Goal: Information Seeking & Learning: Learn about a topic

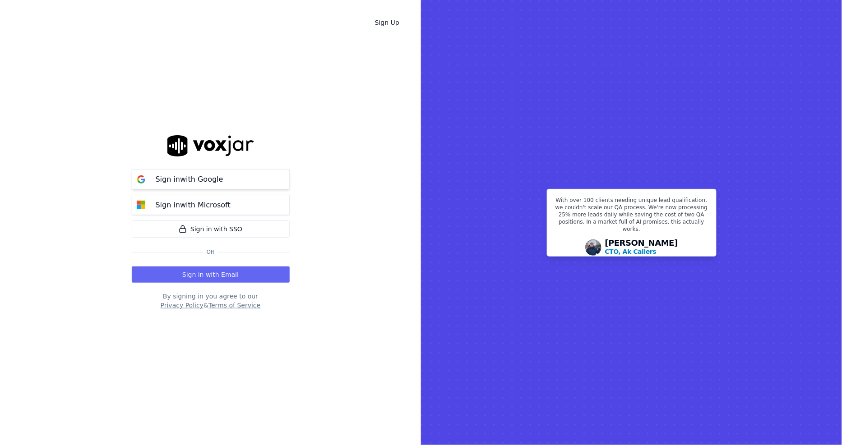
click at [203, 188] on button "Sign in with Google" at bounding box center [211, 179] width 158 height 20
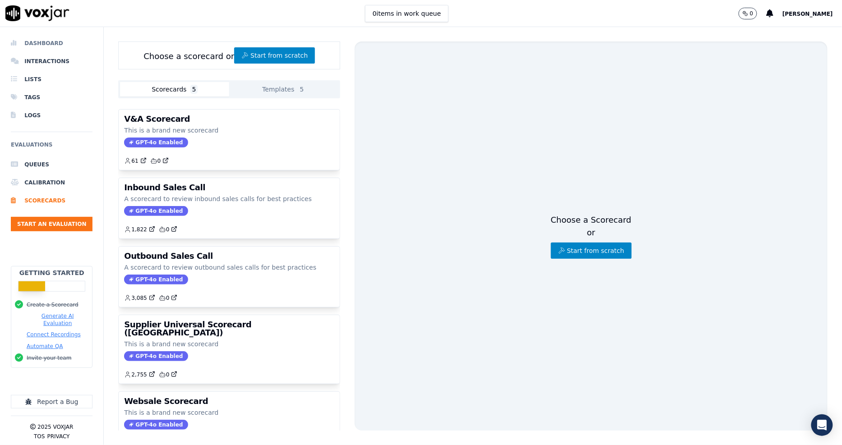
click at [46, 51] on li "Dashboard" at bounding box center [52, 43] width 82 height 18
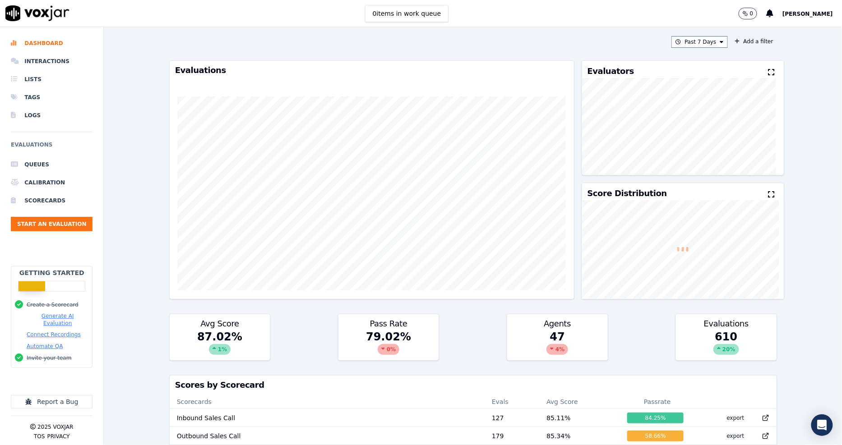
click at [690, 49] on div "Past 7 Days Add a filter Evaluations Evaluators Score Distribution Avg Score 87…" at bounding box center [473, 236] width 615 height 418
click at [704, 39] on button "Past 7 Days" at bounding box center [699, 42] width 56 height 12
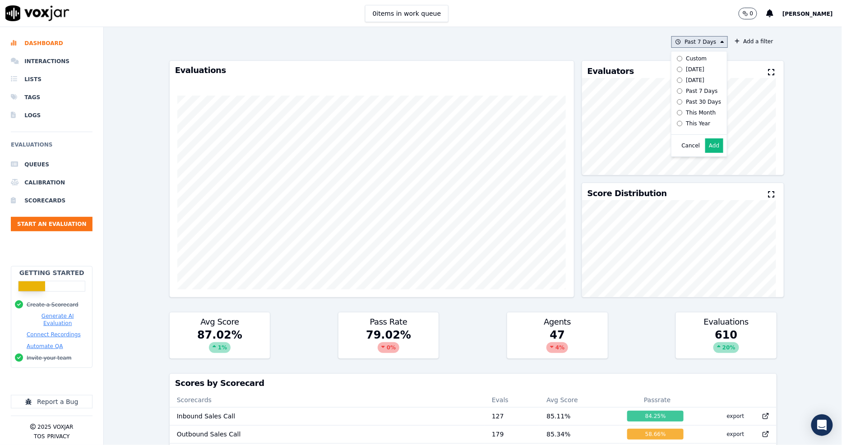
click at [686, 59] on div "Custom" at bounding box center [696, 58] width 21 height 7
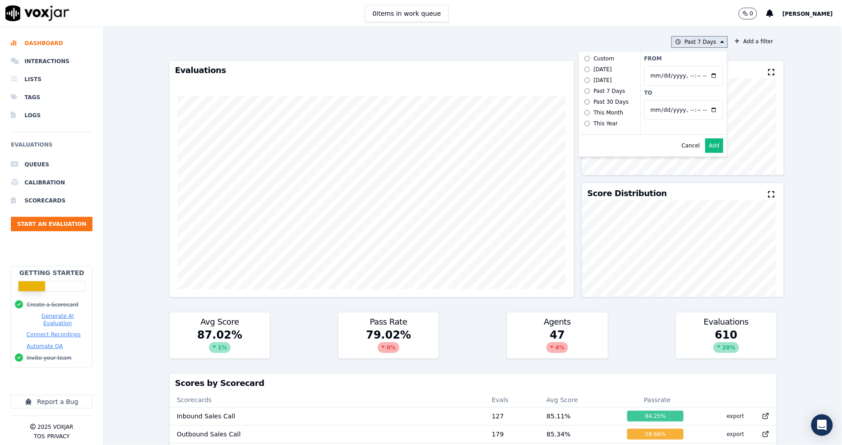
click at [700, 78] on input "From" at bounding box center [683, 76] width 79 height 20
type input "2025-07-20T00:00"
click at [731, 77] on div "Evaluators" at bounding box center [683, 69] width 202 height 17
click at [708, 43] on button "Past 7 Days" at bounding box center [699, 42] width 56 height 12
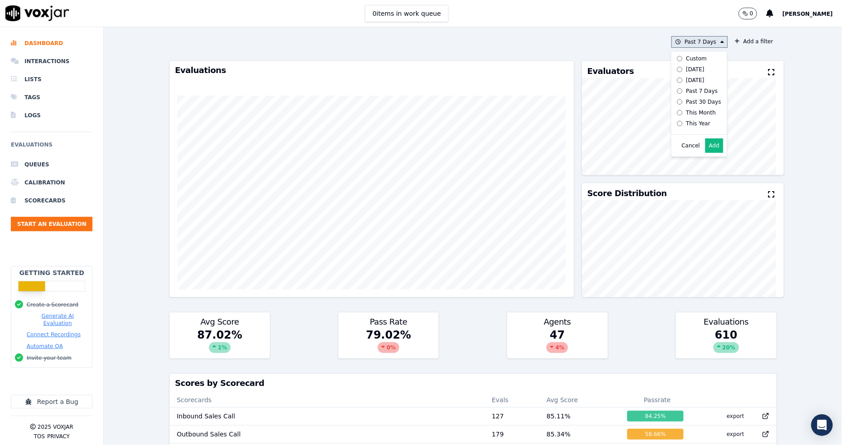
click at [689, 64] on label "Today" at bounding box center [697, 69] width 48 height 11
click at [688, 60] on div "Custom" at bounding box center [696, 58] width 21 height 7
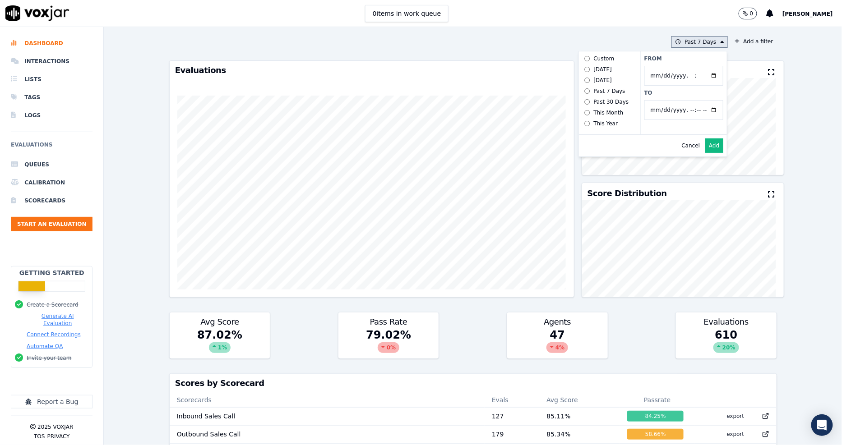
click at [702, 75] on input "From" at bounding box center [683, 76] width 79 height 20
type input "2025-07-20T00:00"
click at [704, 60] on label "From" at bounding box center [683, 58] width 79 height 7
click at [704, 66] on input "From" at bounding box center [683, 76] width 79 height 20
click at [705, 153] on button "Add" at bounding box center [714, 145] width 18 height 14
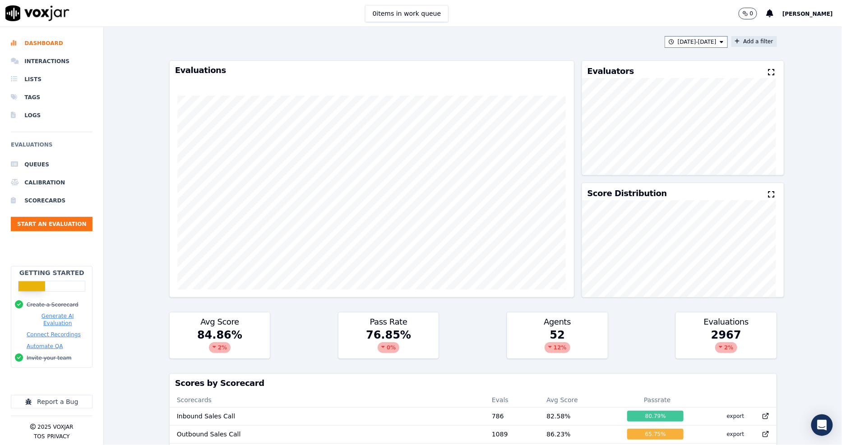
click at [744, 39] on button "Add a filter" at bounding box center [754, 41] width 46 height 11
click at [598, 89] on button "Fields" at bounding box center [576, 84] width 87 height 15
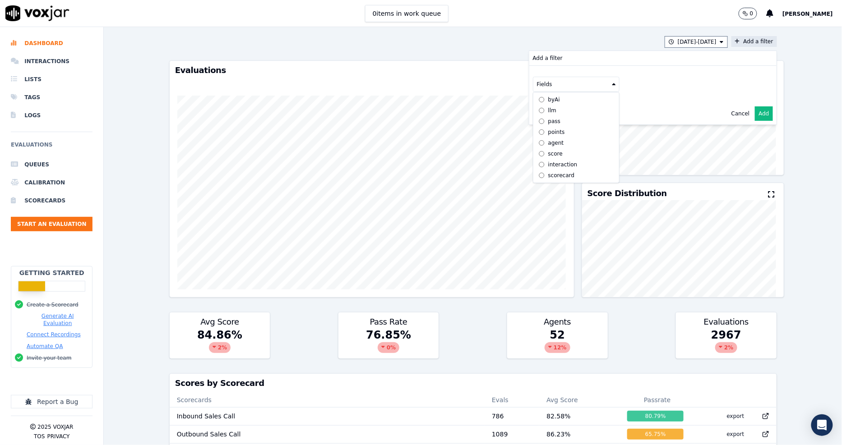
scroll to position [7, 0]
click at [548, 172] on div "scorecard" at bounding box center [561, 175] width 27 height 7
click at [601, 106] on button "Fields" at bounding box center [586, 103] width 87 height 15
click at [565, 119] on label "title" at bounding box center [587, 118] width 82 height 11
click at [681, 105] on button at bounding box center [699, 103] width 130 height 14
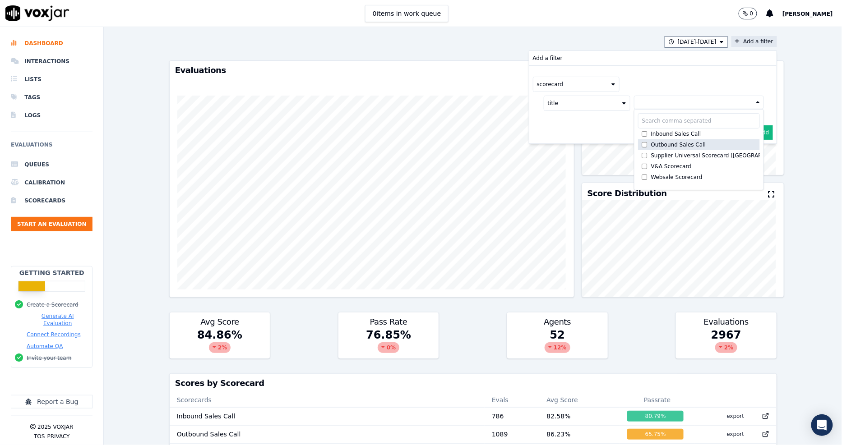
drag, startPoint x: 658, startPoint y: 136, endPoint x: 657, endPoint y: 144, distance: 8.6
click at [658, 136] on div "Inbound Sales Call" at bounding box center [676, 133] width 50 height 7
click at [657, 145] on div "Outbound Sales Call" at bounding box center [678, 146] width 55 height 7
click at [607, 146] on div "Cancel Add" at bounding box center [652, 154] width 247 height 22
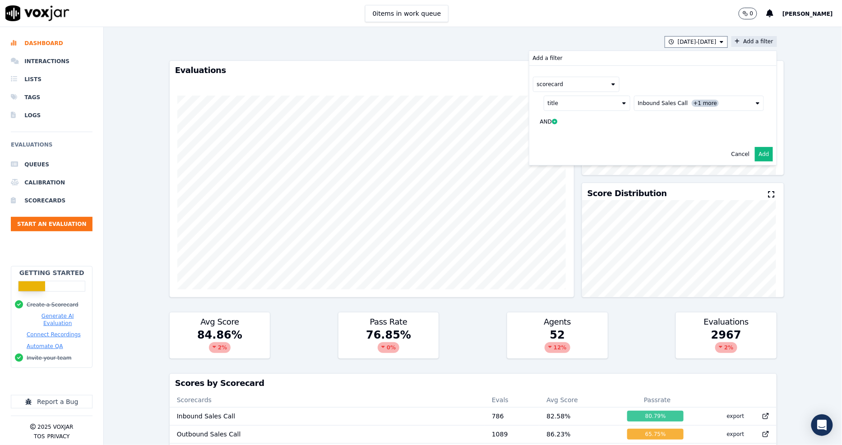
click at [755, 156] on button "Add" at bounding box center [764, 154] width 18 height 14
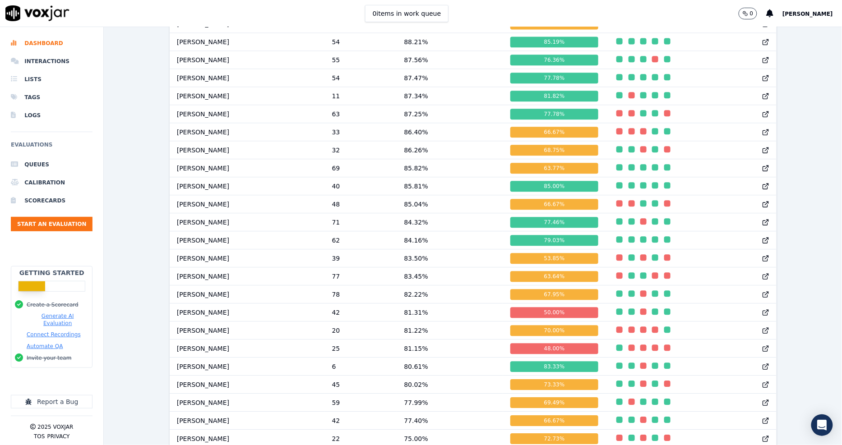
scroll to position [769, 0]
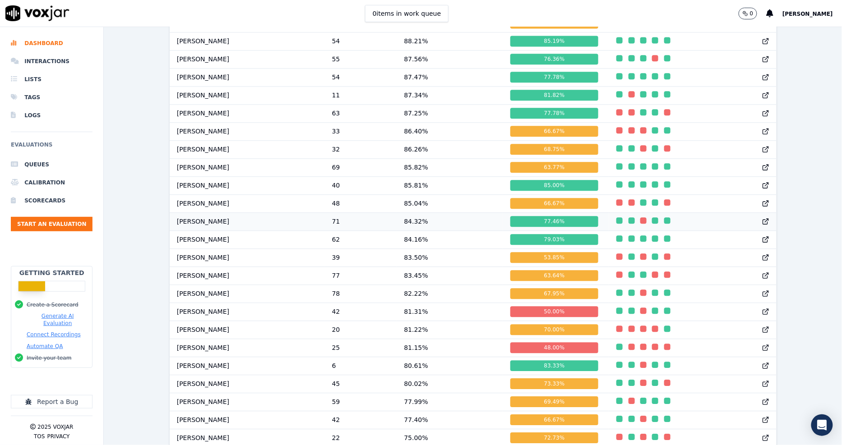
click at [751, 230] on div at bounding box center [763, 222] width 25 height 18
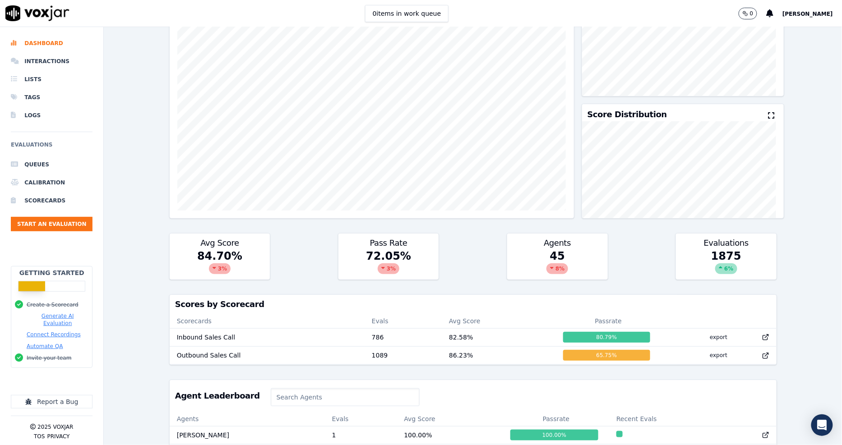
scroll to position [0, 0]
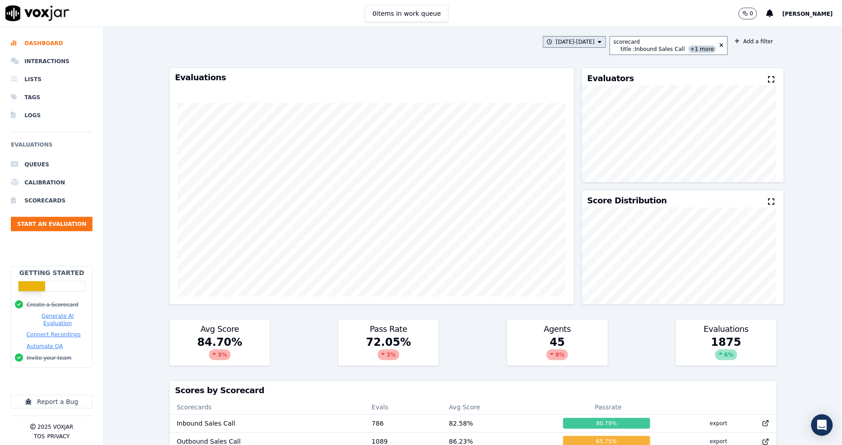
click at [598, 43] on icon at bounding box center [600, 41] width 4 height 5
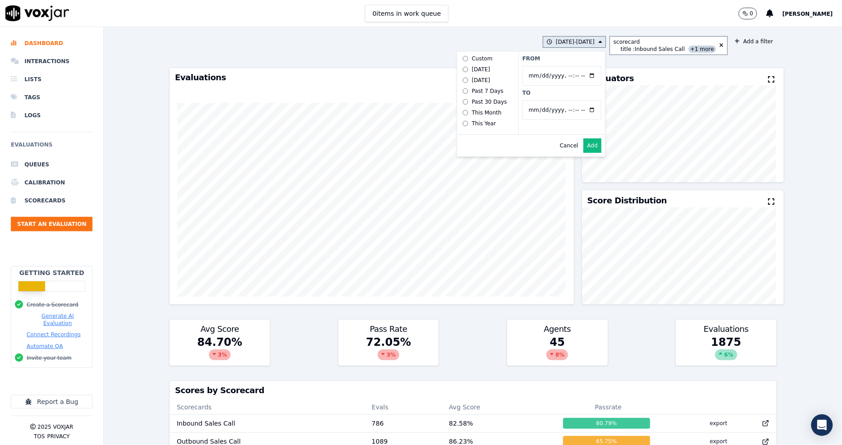
click at [587, 113] on input "To" at bounding box center [561, 110] width 79 height 20
type input "2025-07-20T23:59"
click at [566, 96] on label "To" at bounding box center [561, 92] width 79 height 7
click at [566, 100] on input "To" at bounding box center [561, 110] width 79 height 20
click at [585, 153] on button "Add" at bounding box center [592, 145] width 18 height 14
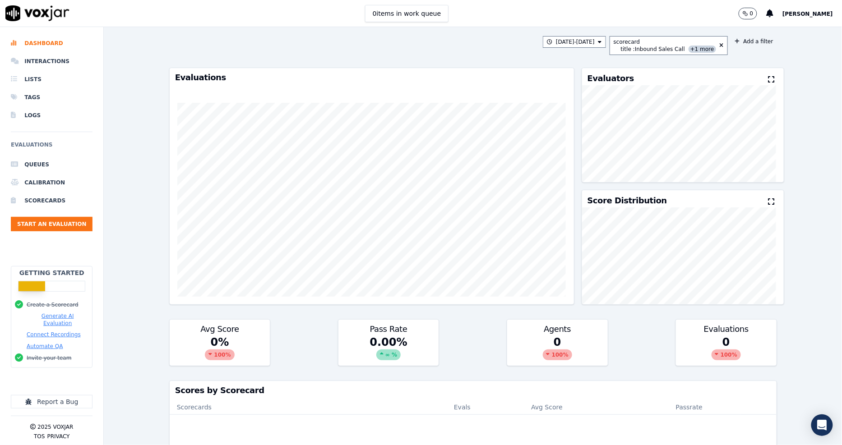
click at [474, 98] on div at bounding box center [372, 200] width 404 height 236
click at [656, 38] on div "scorecard" at bounding box center [664, 41] width 102 height 7
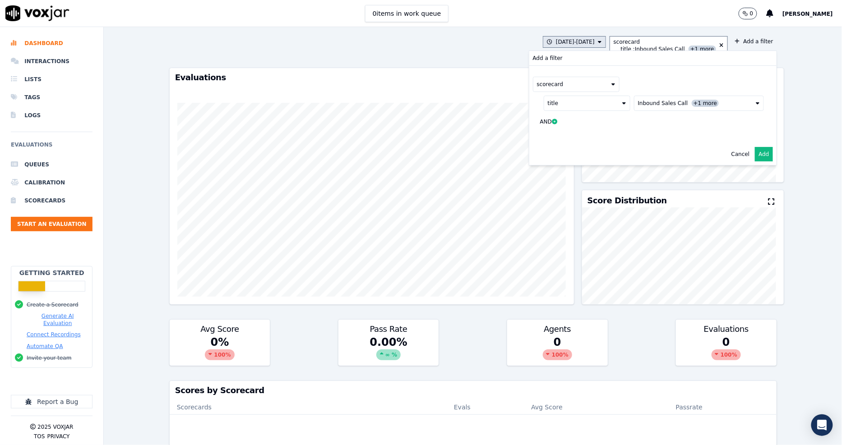
click at [571, 43] on button "7/20/25 - 7/20/25" at bounding box center [574, 42] width 63 height 12
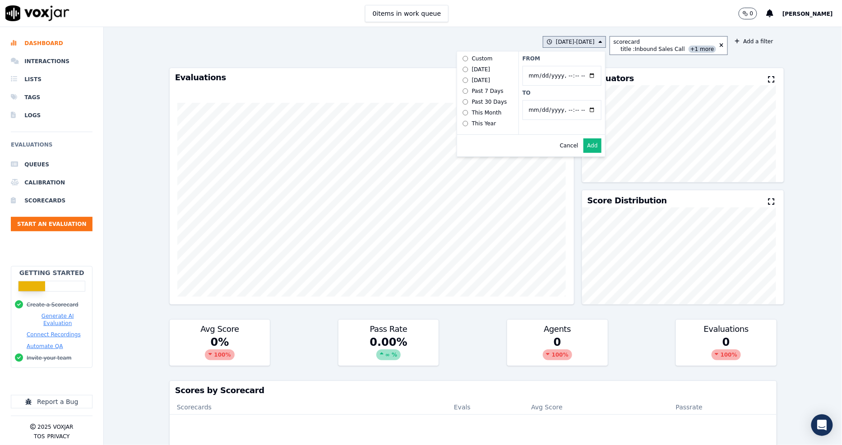
click at [589, 111] on input "To" at bounding box center [561, 110] width 79 height 20
click at [569, 78] on input "From" at bounding box center [561, 76] width 79 height 20
click at [592, 76] on input "From" at bounding box center [561, 76] width 79 height 20
type input "2025-06-21T00:00"
click at [558, 60] on label "From" at bounding box center [561, 58] width 79 height 7
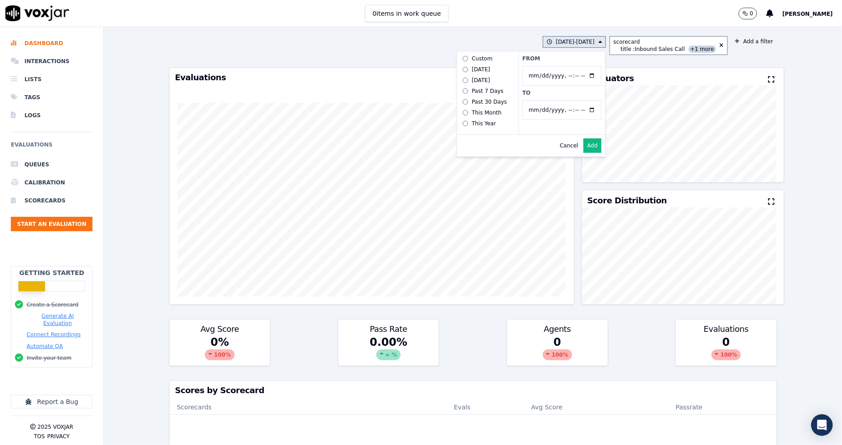
click at [558, 66] on input "From" at bounding box center [561, 76] width 79 height 20
click at [592, 150] on button "Add" at bounding box center [592, 145] width 18 height 14
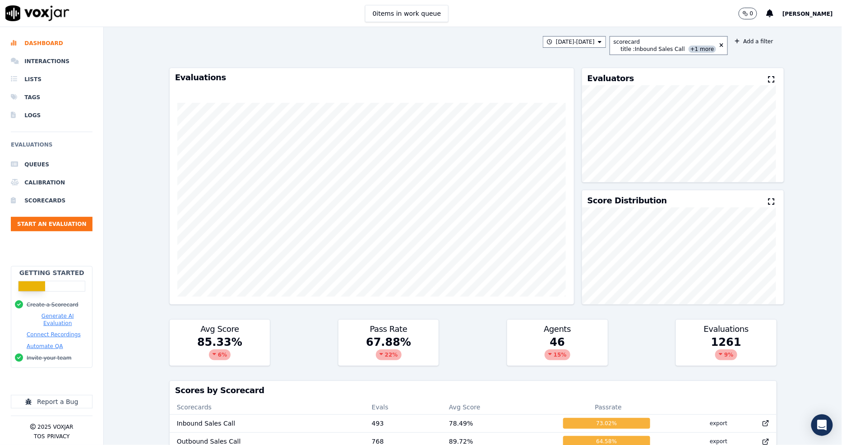
scroll to position [625, 0]
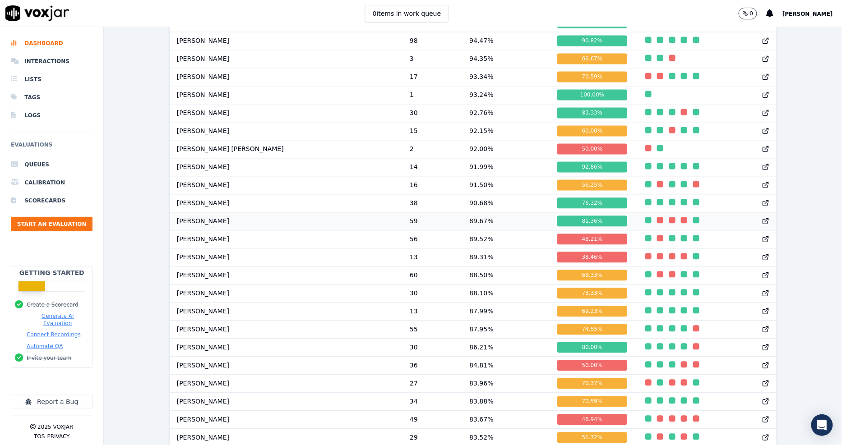
click at [762, 225] on icon at bounding box center [765, 221] width 7 height 7
drag, startPoint x: 393, startPoint y: 234, endPoint x: 416, endPoint y: 232, distance: 22.6
click at [462, 230] on td "89.67 %" at bounding box center [506, 221] width 88 height 18
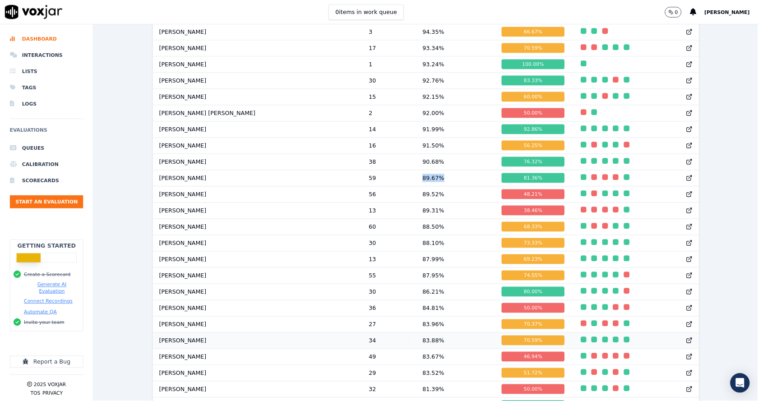
scroll to position [651, 0]
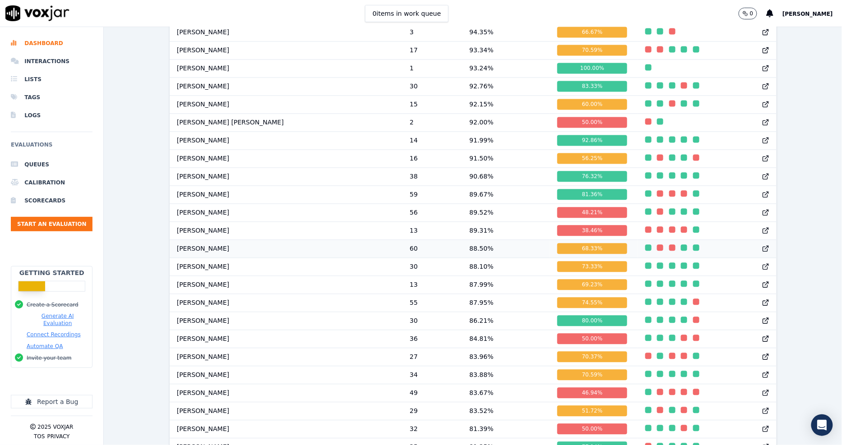
click at [766, 248] on icon at bounding box center [767, 247] width 2 height 2
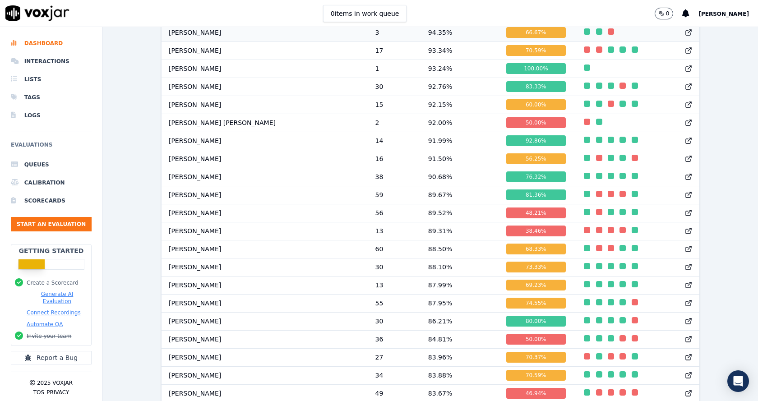
scroll to position [631, 0]
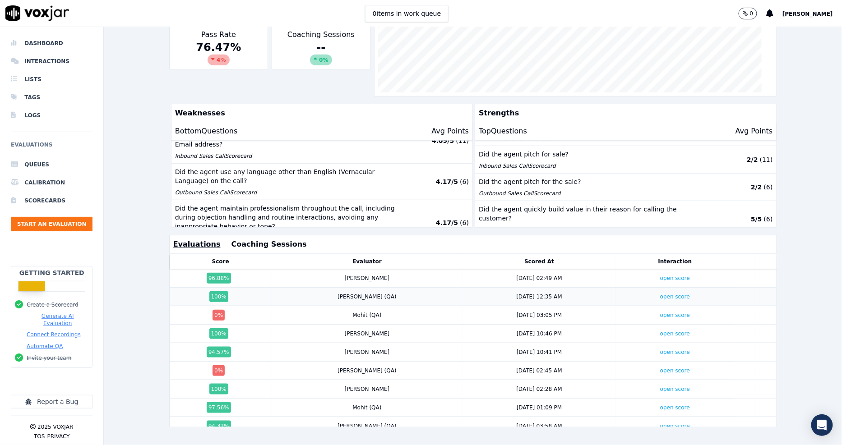
scroll to position [100, 0]
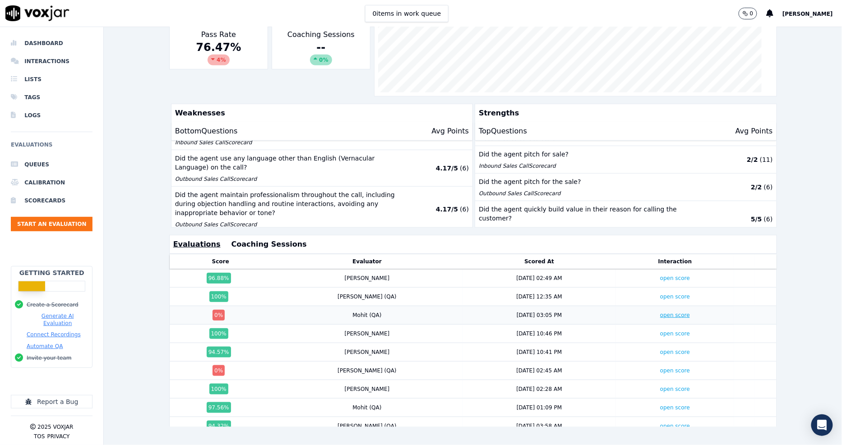
click at [660, 312] on link "open score" at bounding box center [675, 315] width 30 height 6
click at [660, 368] on link "open score" at bounding box center [675, 371] width 30 height 6
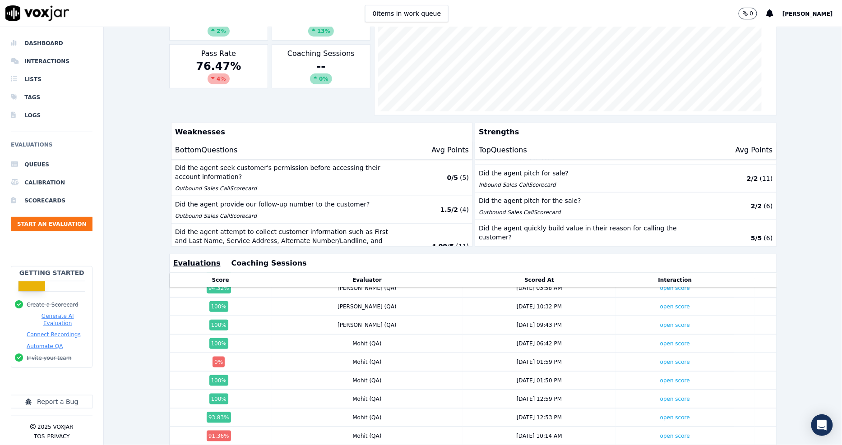
scroll to position [28, 0]
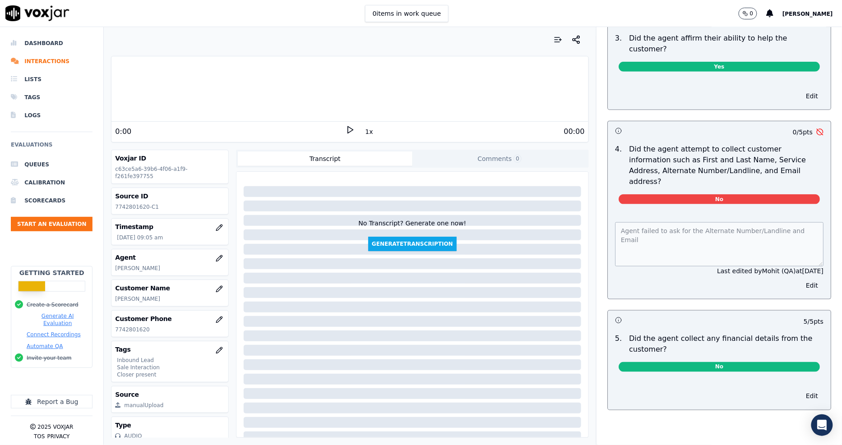
scroll to position [300, 0]
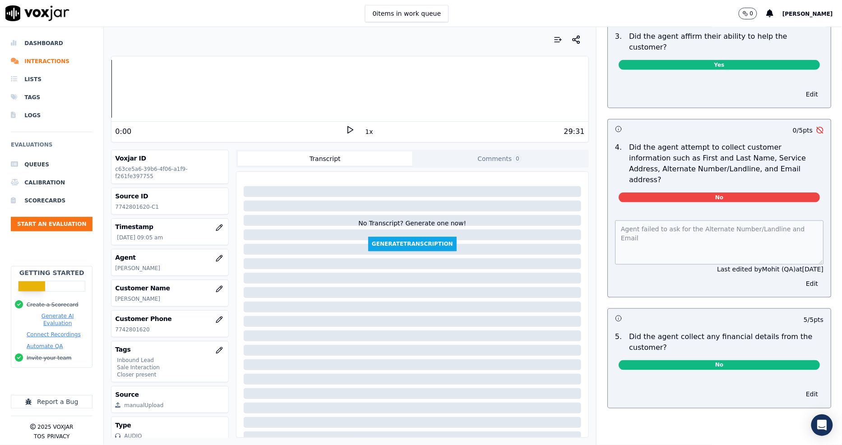
click at [348, 133] on icon at bounding box center [349, 129] width 9 height 9
click at [364, 133] on button "1x" at bounding box center [368, 131] width 11 height 13
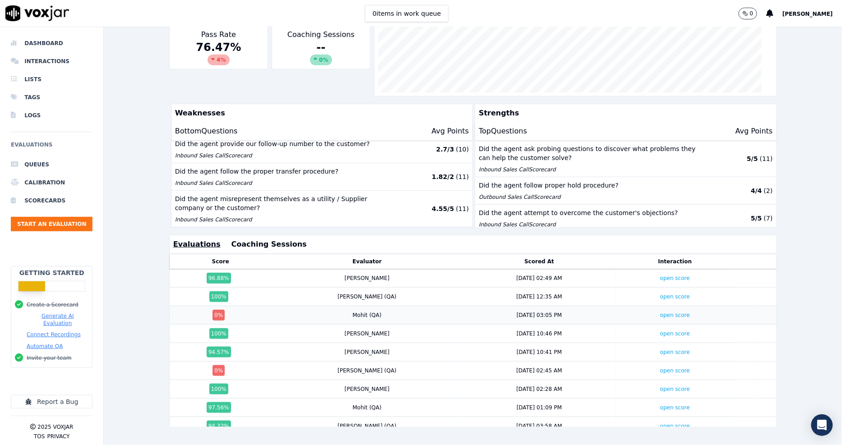
click at [660, 312] on div "open score" at bounding box center [675, 315] width 30 height 7
click at [660, 312] on link "open score" at bounding box center [675, 315] width 30 height 6
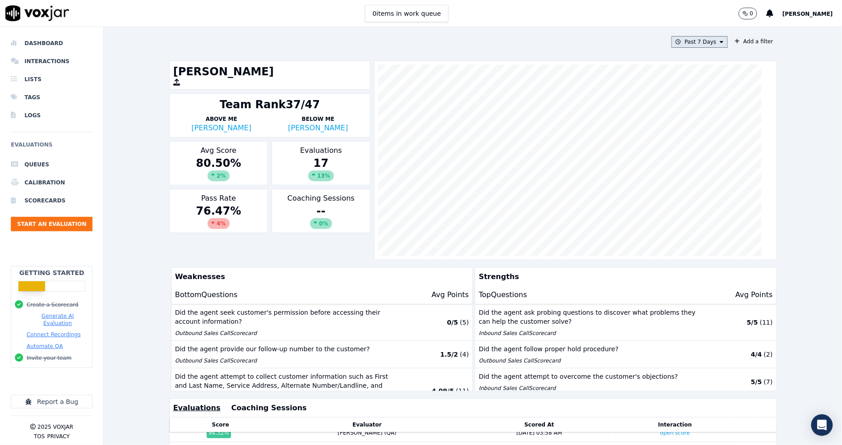
click at [687, 46] on button "Past 7 Days" at bounding box center [699, 42] width 56 height 12
click at [689, 53] on label "Custom" at bounding box center [697, 58] width 48 height 11
click at [702, 77] on input "From" at bounding box center [683, 76] width 79 height 20
type input "2025-06-21T00:00"
drag, startPoint x: 665, startPoint y: 61, endPoint x: 669, endPoint y: 76, distance: 15.0
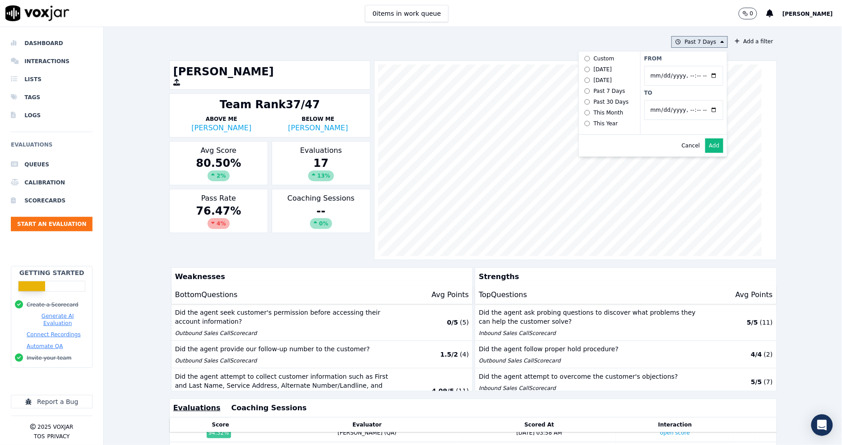
click at [665, 61] on label "From" at bounding box center [683, 58] width 79 height 7
click at [665, 66] on input "From" at bounding box center [683, 76] width 79 height 20
click at [701, 109] on input "To" at bounding box center [683, 110] width 79 height 20
type input "2025-07-20T23:59"
click at [695, 96] on label "To" at bounding box center [683, 92] width 79 height 7
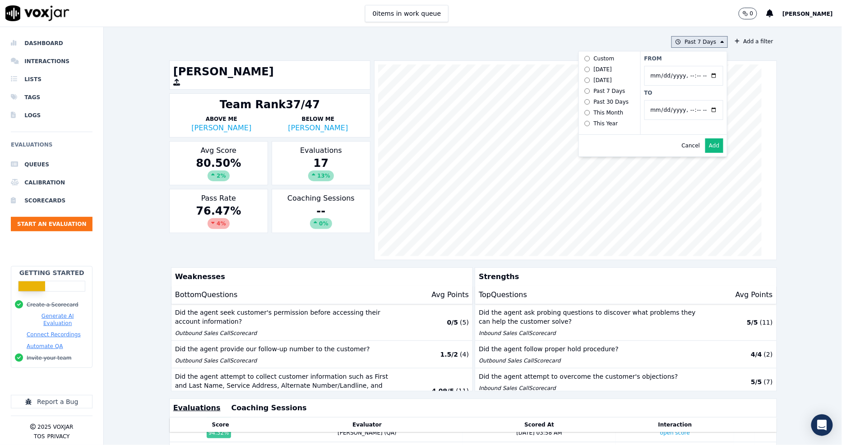
click at [695, 100] on input "To" at bounding box center [683, 110] width 79 height 20
click at [705, 153] on button "Add" at bounding box center [714, 145] width 18 height 14
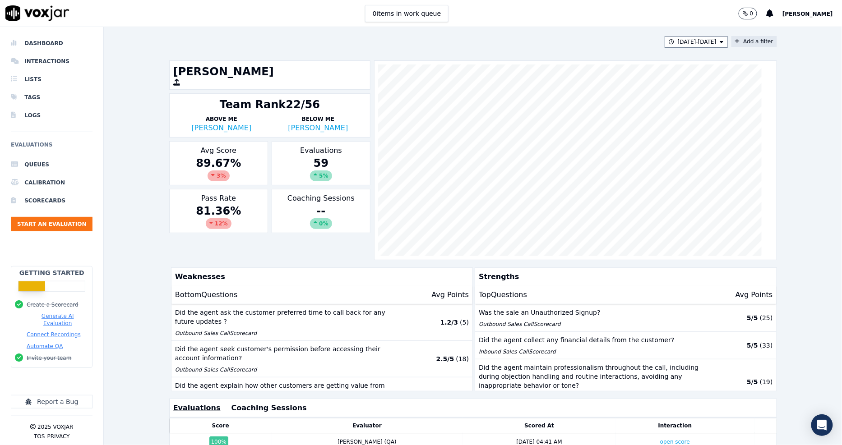
click at [743, 42] on button "Add a filter" at bounding box center [754, 41] width 46 height 11
click at [561, 89] on button "Fields" at bounding box center [576, 84] width 87 height 15
click at [548, 172] on div "scorecard" at bounding box center [561, 175] width 27 height 7
click at [568, 103] on button "Fields" at bounding box center [586, 103] width 87 height 15
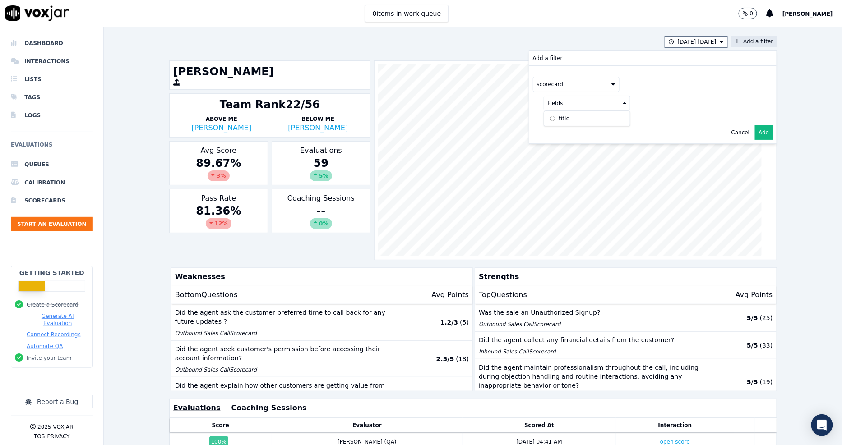
click at [559, 120] on div "title" at bounding box center [564, 118] width 10 height 7
click at [689, 100] on button at bounding box center [699, 103] width 130 height 14
click at [651, 138] on div "Inbound Sales Call" at bounding box center [676, 133] width 50 height 7
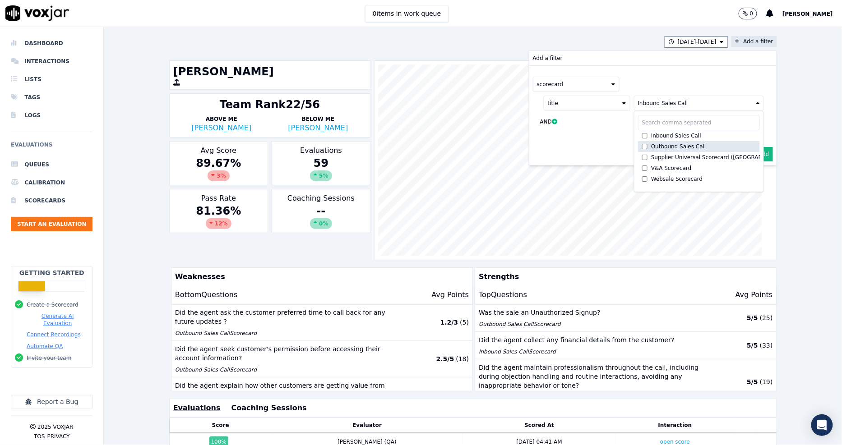
click at [651, 145] on div "Outbound Sales Call" at bounding box center [678, 146] width 55 height 7
drag, startPoint x: 601, startPoint y: 143, endPoint x: 741, endPoint y: 145, distance: 140.3
click at [603, 144] on div "Cancel Add" at bounding box center [652, 154] width 247 height 22
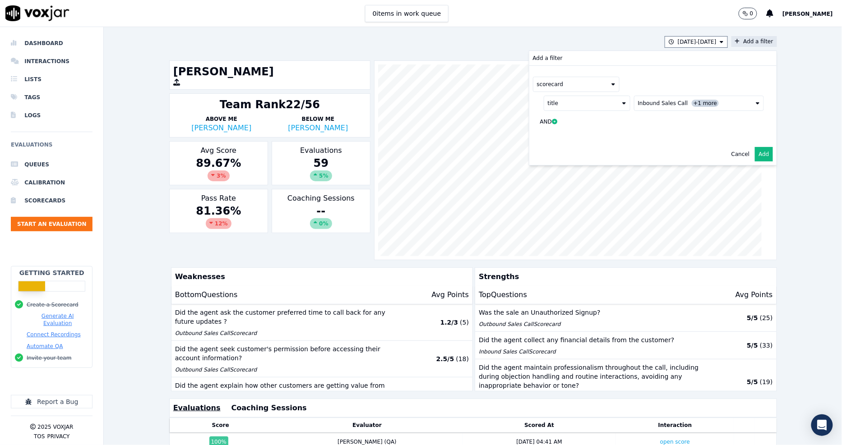
click at [755, 156] on button "Add" at bounding box center [764, 154] width 18 height 14
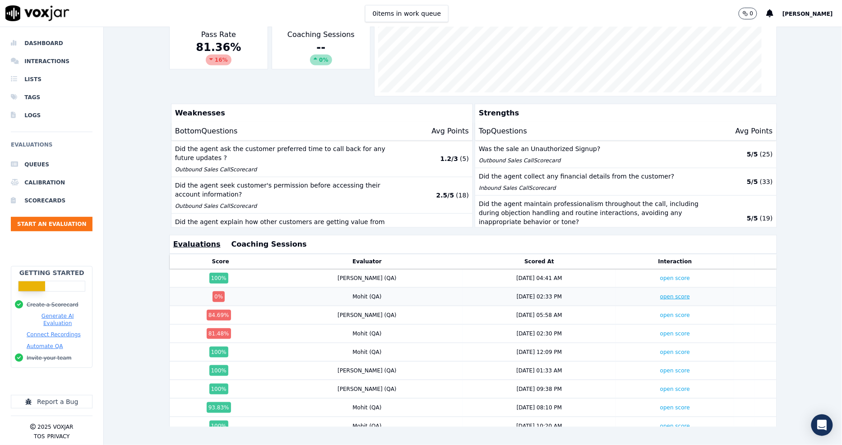
click at [660, 294] on link "open score" at bounding box center [675, 297] width 30 height 6
click at [660, 312] on link "open score" at bounding box center [675, 315] width 30 height 6
click at [660, 331] on link "open score" at bounding box center [675, 334] width 30 height 6
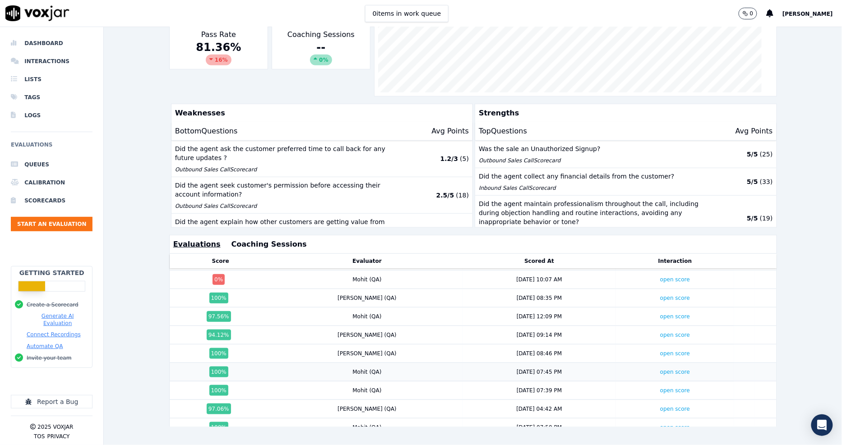
scroll to position [150, 0]
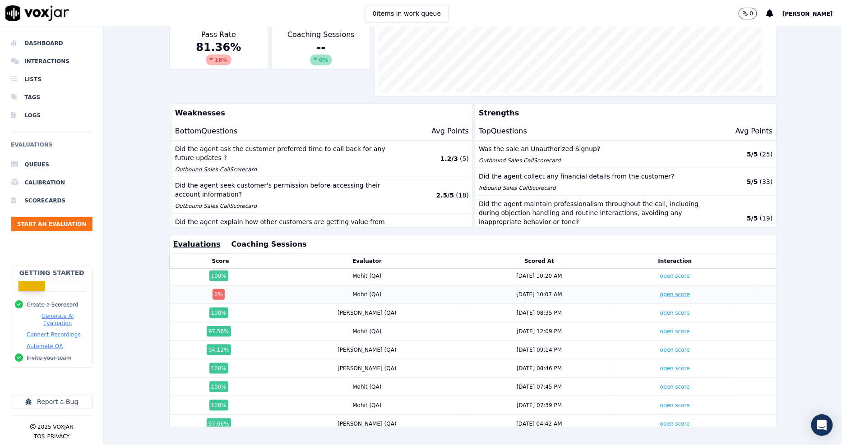
click at [660, 291] on link "open score" at bounding box center [675, 294] width 30 height 6
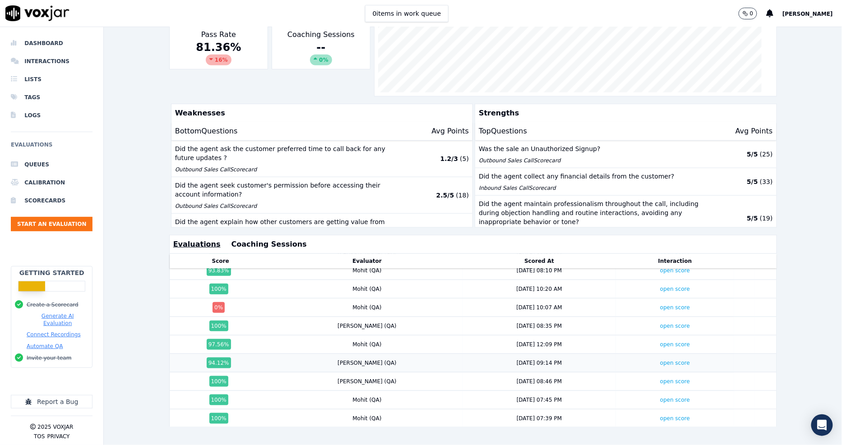
scroll to position [120, 0]
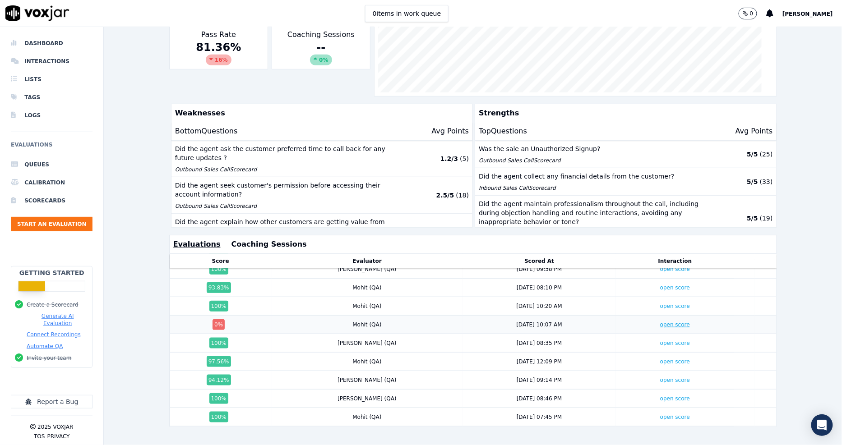
click at [660, 322] on link "open score" at bounding box center [675, 325] width 30 height 6
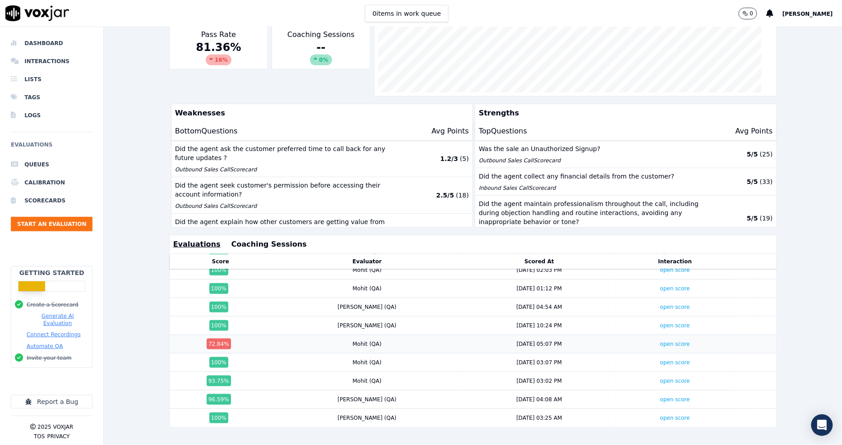
scroll to position [471, 0]
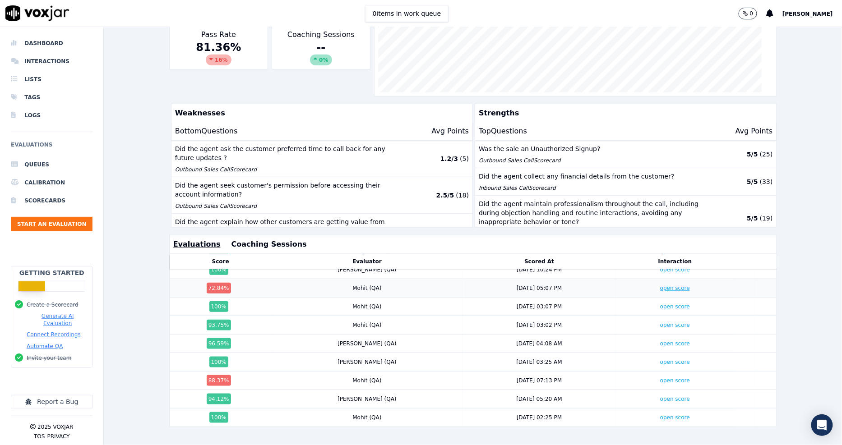
click at [660, 285] on link "open score" at bounding box center [675, 288] width 30 height 6
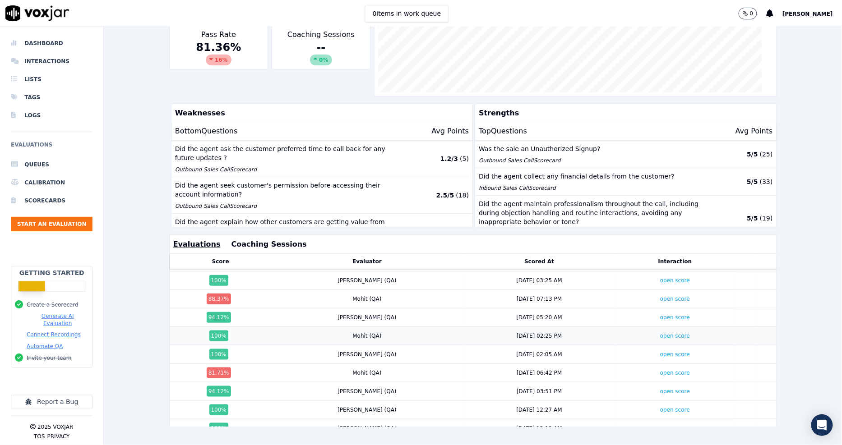
scroll to position [571, 0]
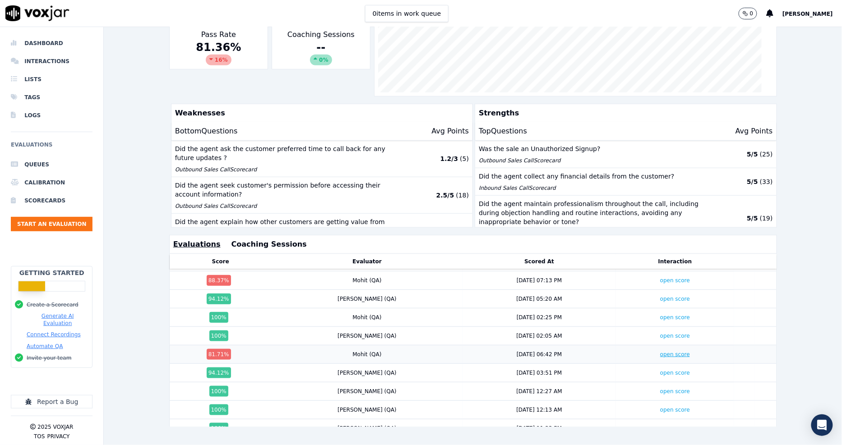
click at [660, 351] on link "open score" at bounding box center [675, 354] width 30 height 6
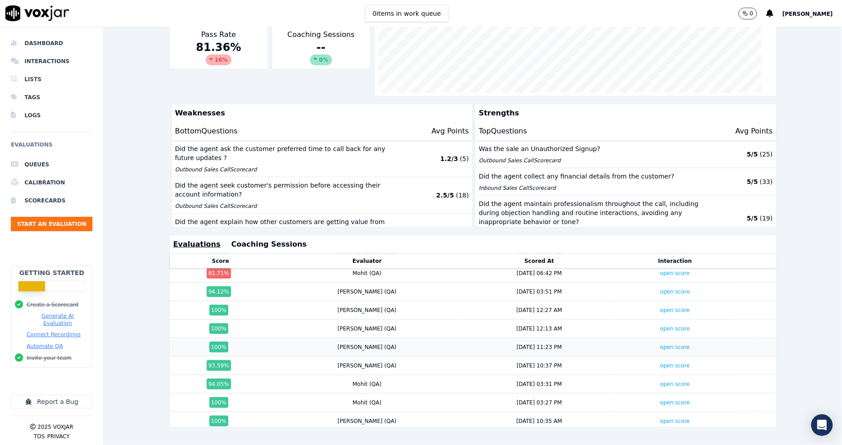
scroll to position [752, 0]
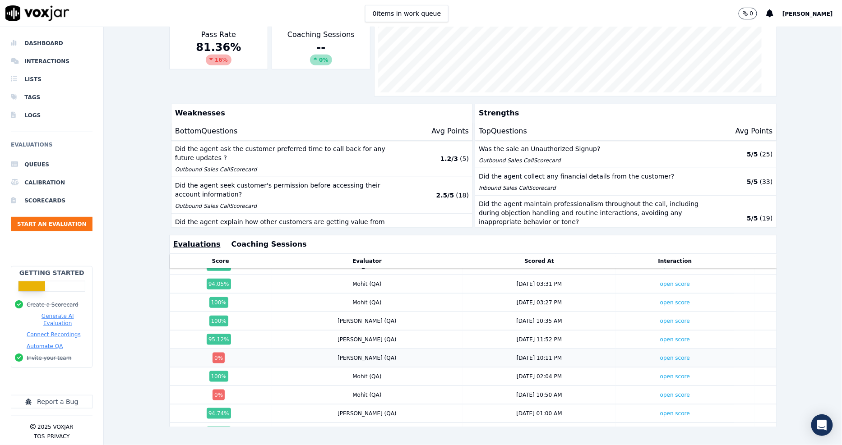
click at [658, 354] on div "open score" at bounding box center [674, 357] width 111 height 7
click at [660, 355] on link "open score" at bounding box center [675, 358] width 30 height 6
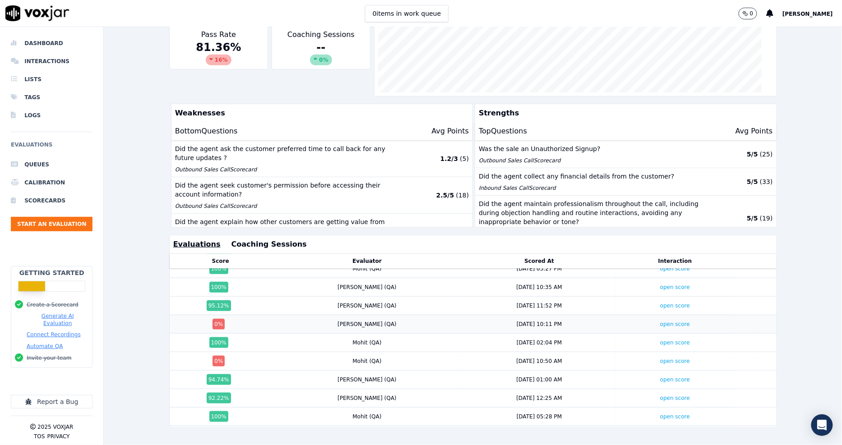
scroll to position [803, 0]
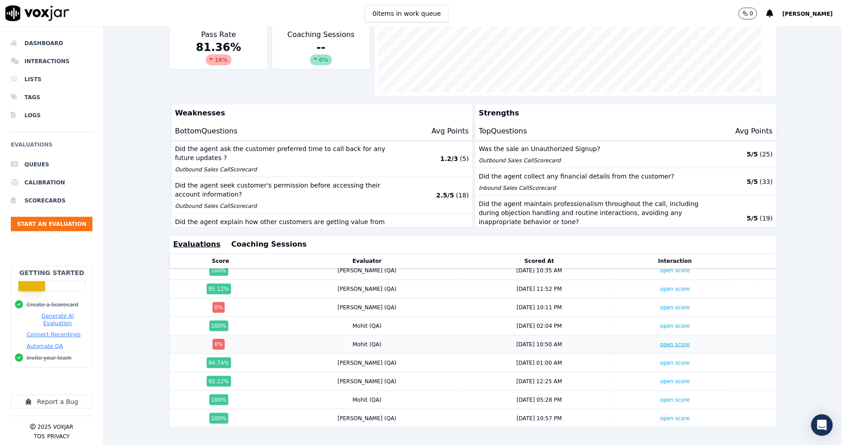
click at [660, 341] on link "open score" at bounding box center [675, 344] width 30 height 6
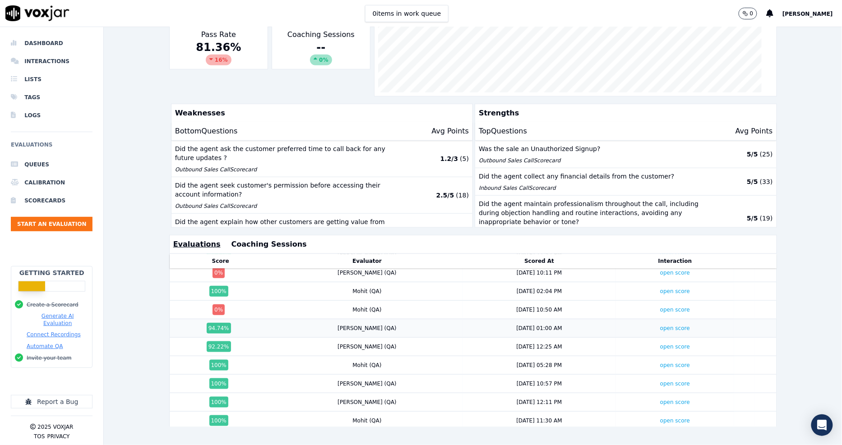
scroll to position [853, 0]
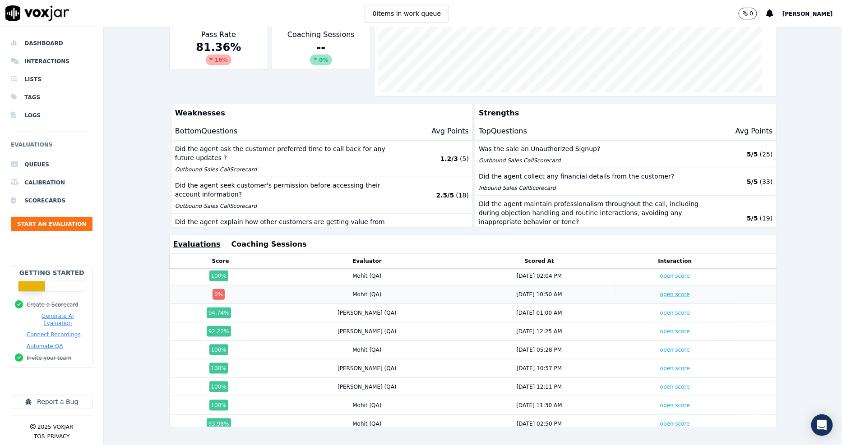
click at [660, 291] on link "open score" at bounding box center [675, 294] width 30 height 6
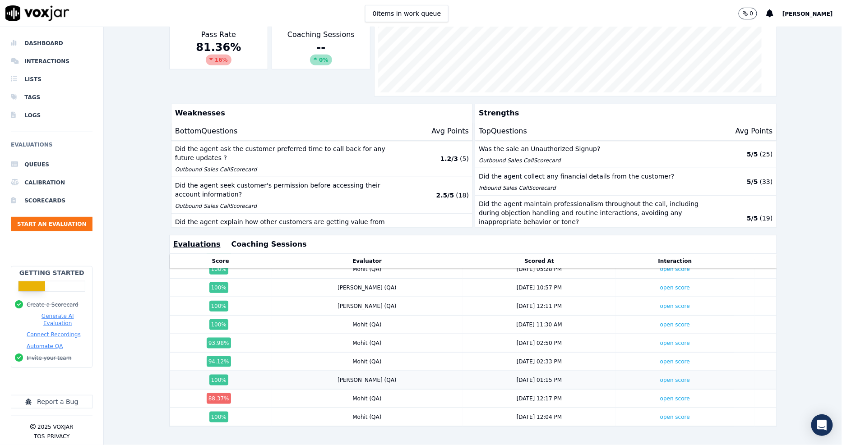
scroll to position [943, 0]
click at [660, 396] on link "open score" at bounding box center [675, 399] width 30 height 6
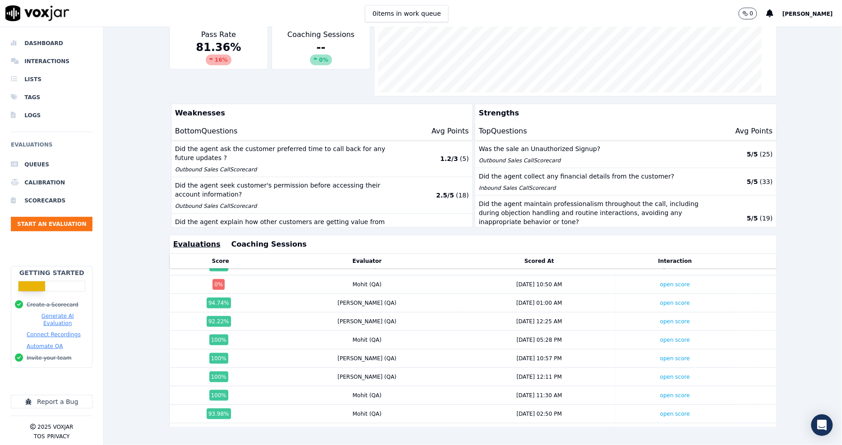
scroll to position [842, 0]
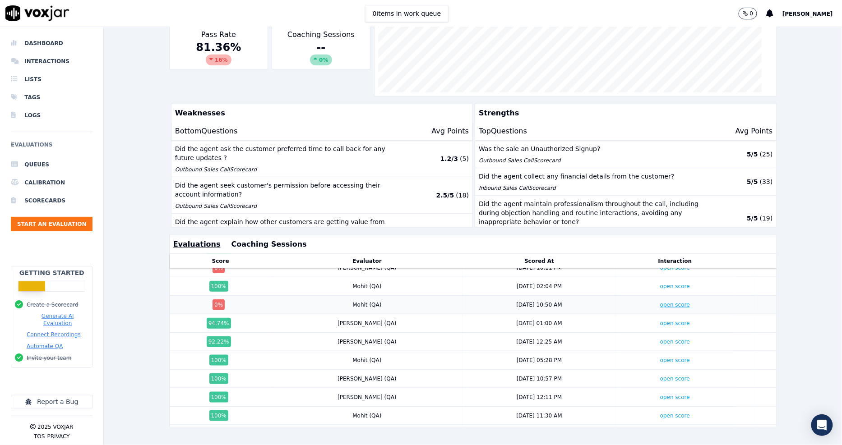
click at [660, 302] on link "open score" at bounding box center [675, 305] width 30 height 6
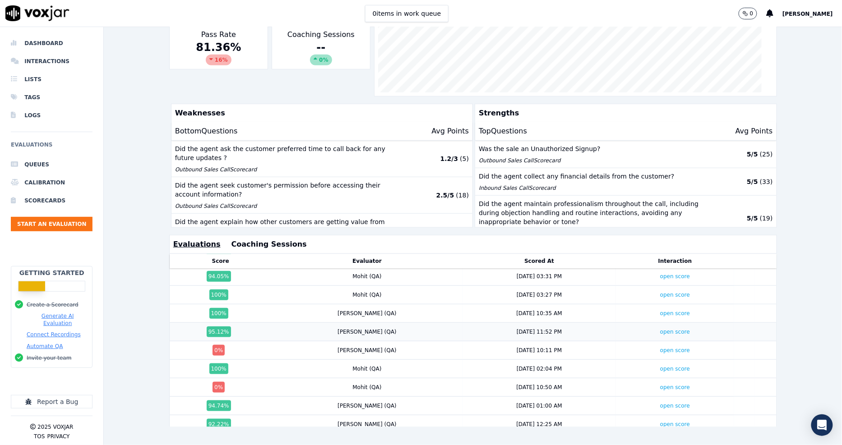
scroll to position [742, 0]
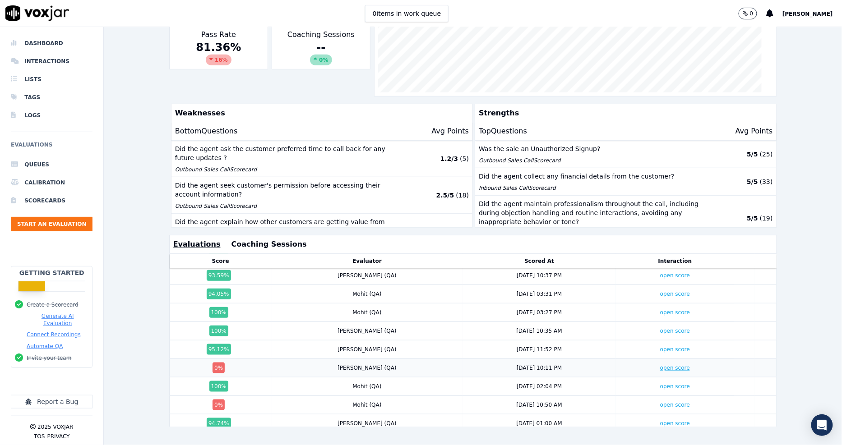
click at [660, 365] on link "open score" at bounding box center [675, 368] width 30 height 6
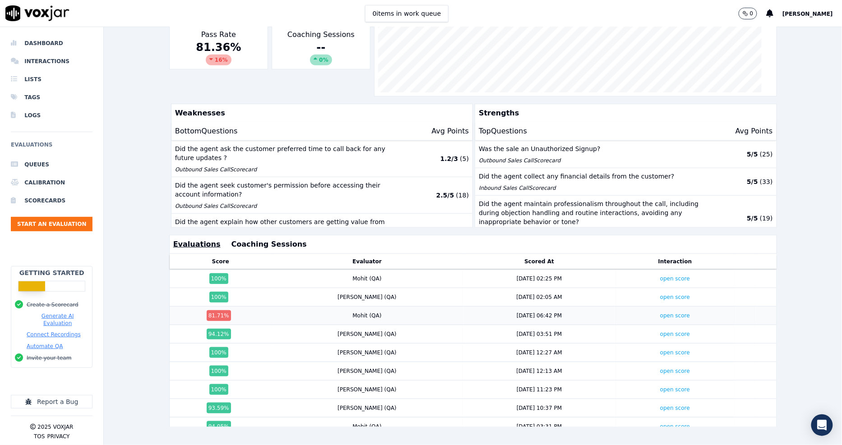
scroll to position [592, 0]
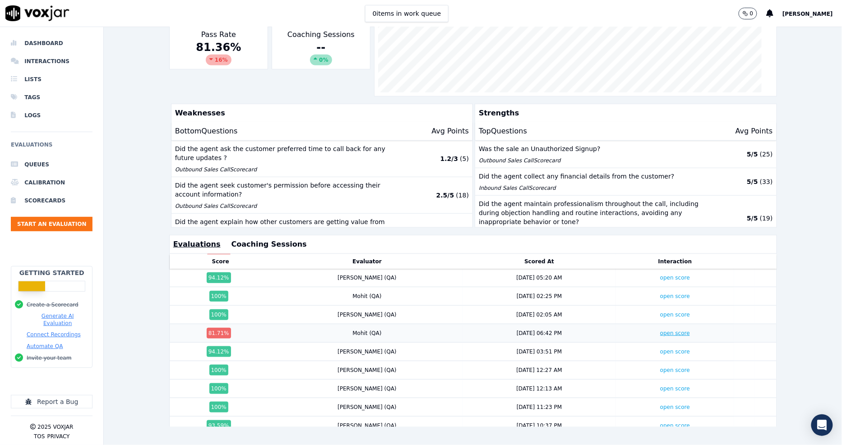
click at [660, 330] on link "open score" at bounding box center [675, 333] width 30 height 6
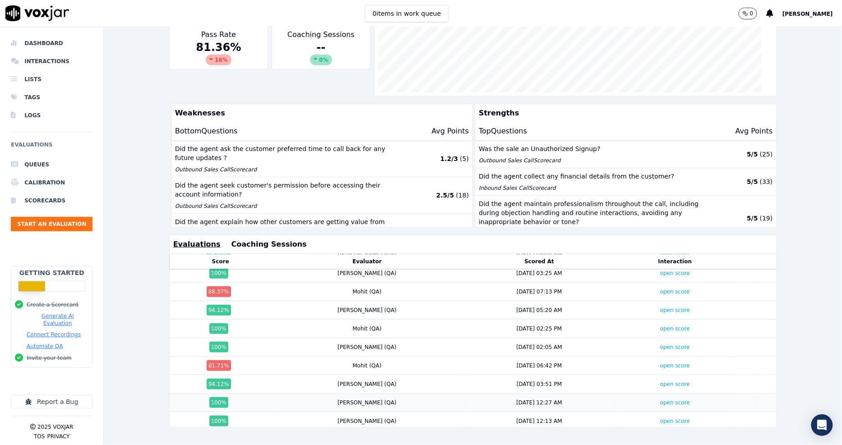
scroll to position [492, 0]
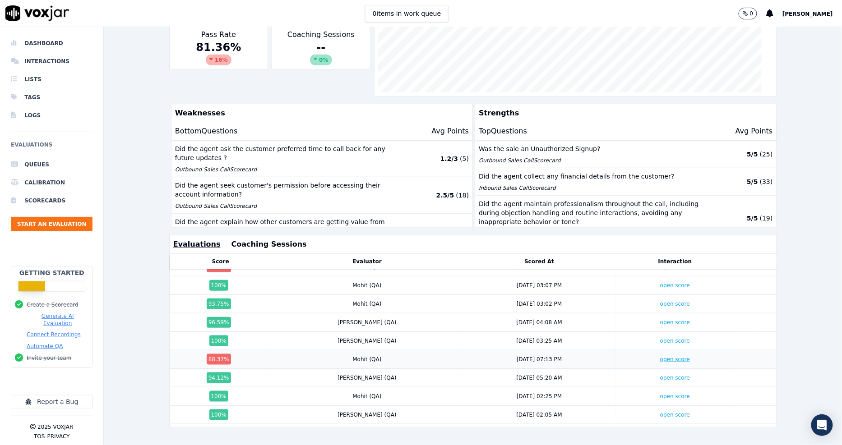
click at [660, 356] on link "open score" at bounding box center [675, 359] width 30 height 6
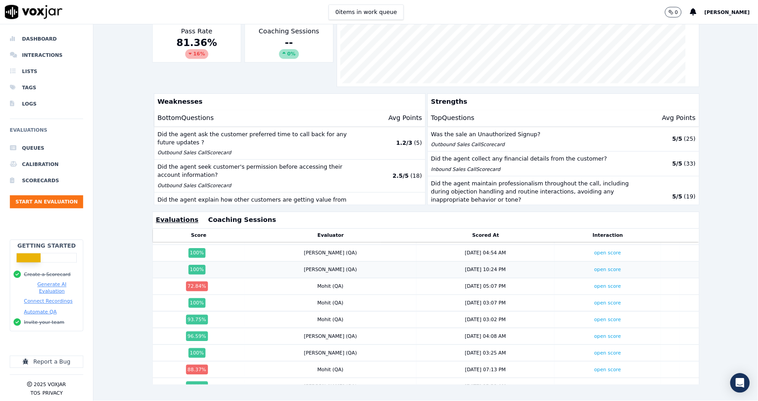
scroll to position [391, 0]
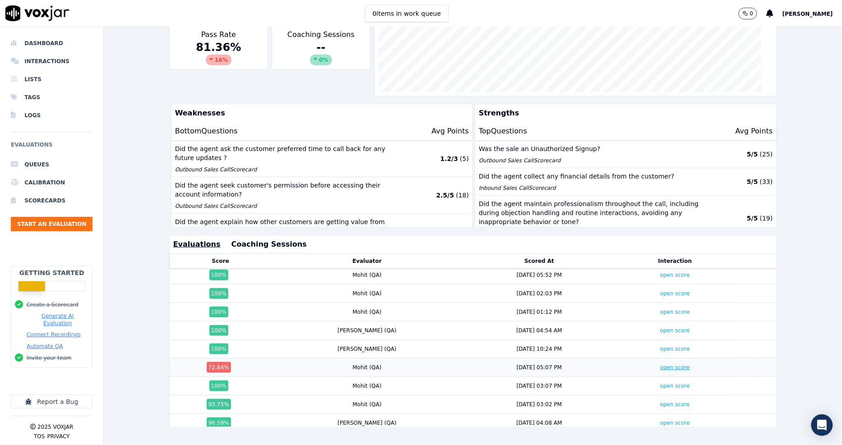
click at [660, 364] on link "open score" at bounding box center [675, 367] width 30 height 6
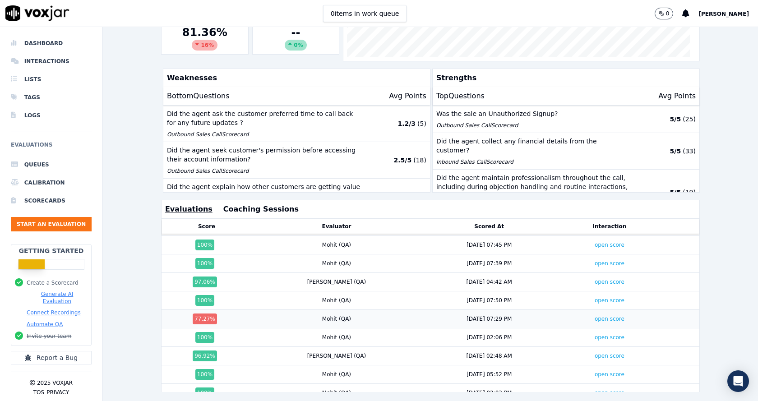
scroll to position [257, 0]
click at [594, 301] on link "open score" at bounding box center [609, 301] width 30 height 6
click at [575, 324] on td "open score" at bounding box center [609, 319] width 105 height 18
click at [594, 322] on link "open score" at bounding box center [609, 319] width 30 height 6
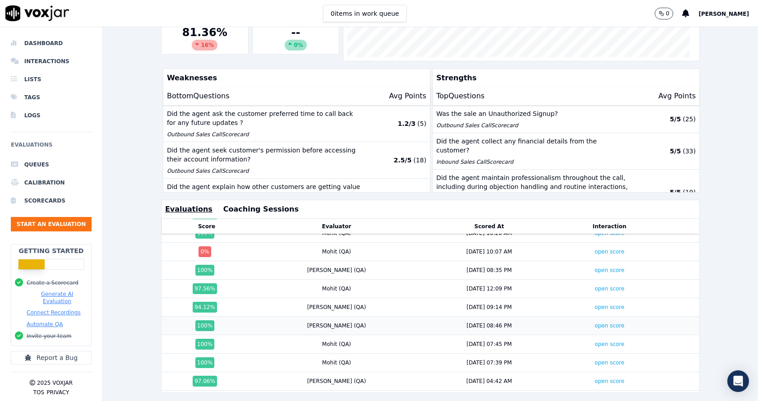
scroll to position [76, 0]
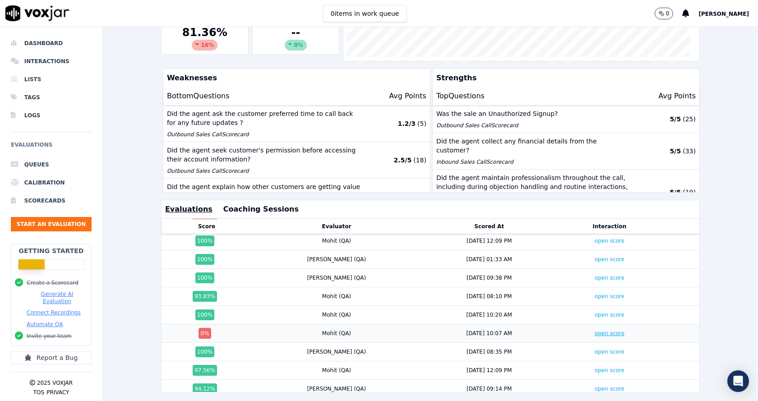
click at [594, 332] on link "open score" at bounding box center [609, 333] width 30 height 6
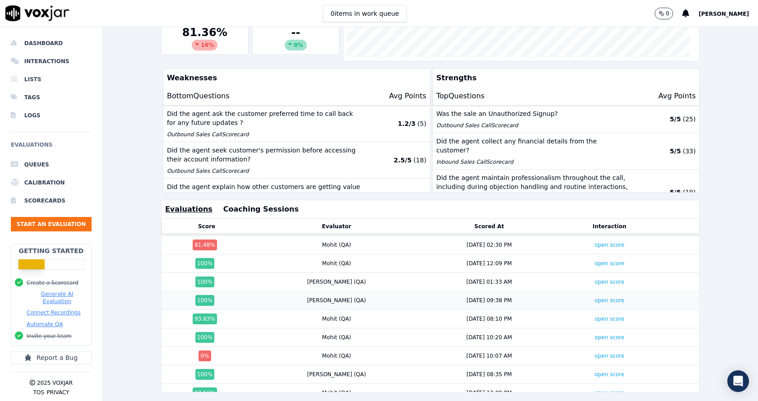
scroll to position [0, 0]
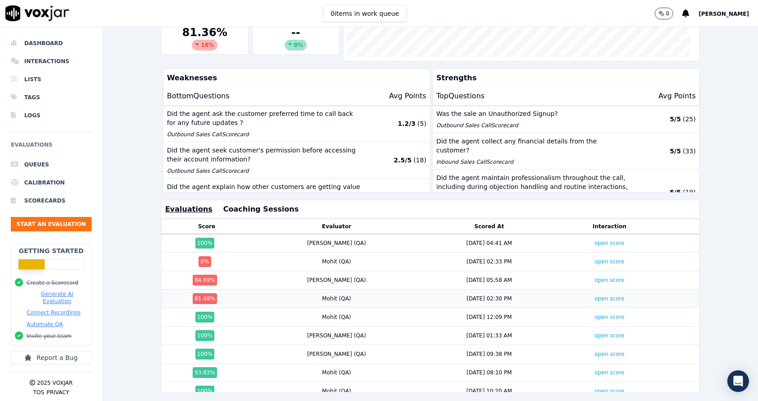
click at [583, 302] on td "open score" at bounding box center [609, 299] width 105 height 18
click at [594, 300] on link "open score" at bounding box center [609, 298] width 30 height 6
click at [594, 281] on link "open score" at bounding box center [609, 280] width 30 height 6
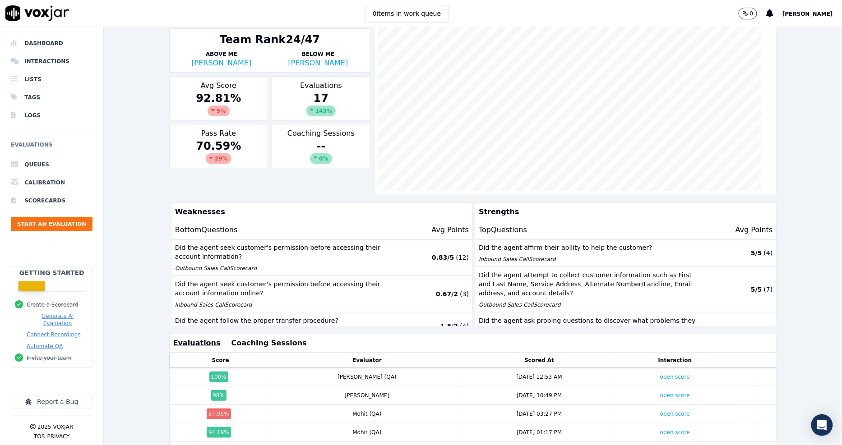
scroll to position [179, 0]
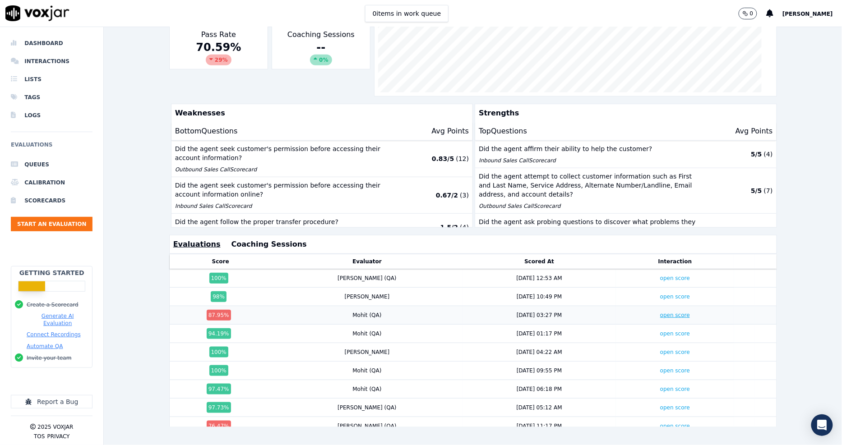
click at [660, 312] on link "open score" at bounding box center [675, 315] width 30 height 6
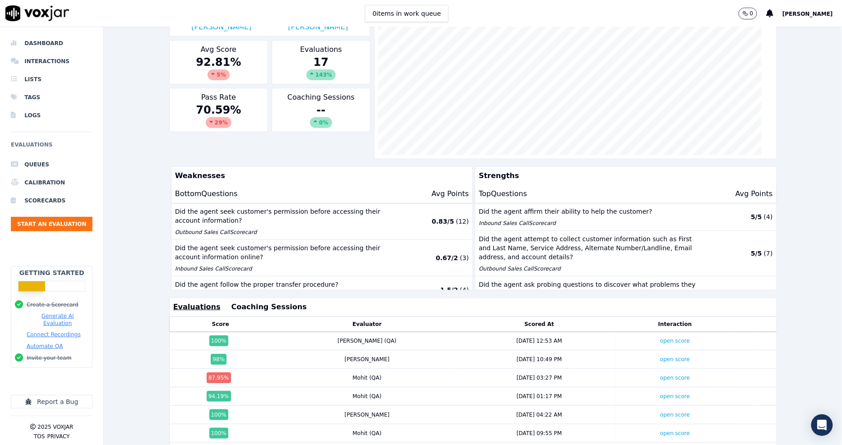
scroll to position [0, 0]
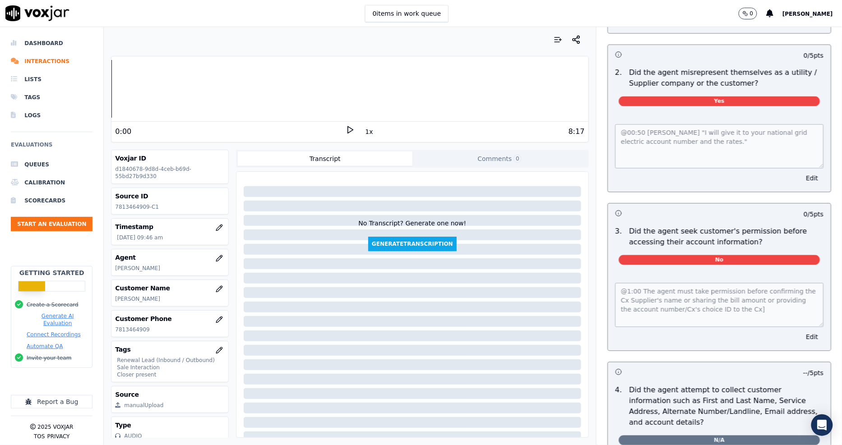
scroll to position [651, 0]
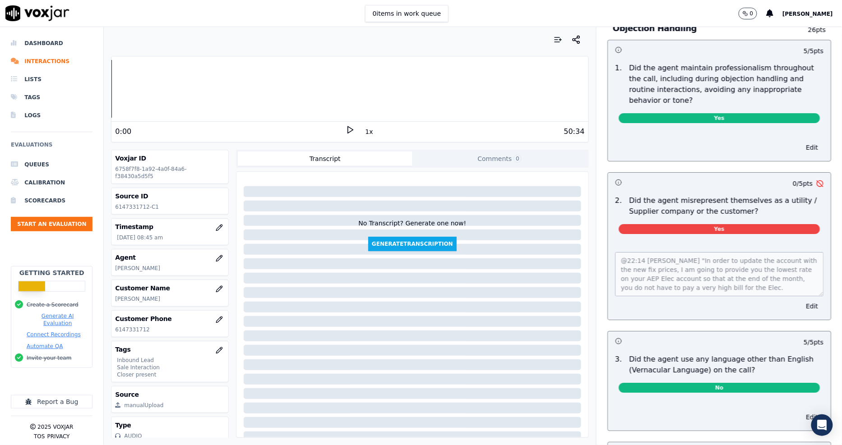
scroll to position [1052, 0]
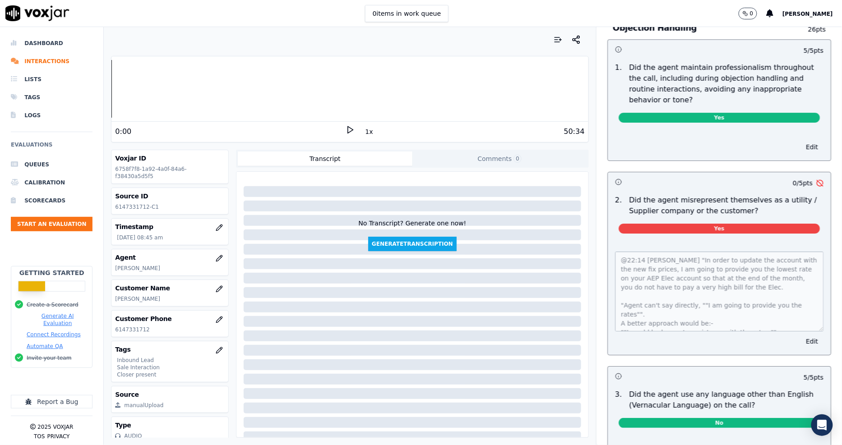
click at [803, 299] on div "@22:14 Richard "In order to update the account with the new fix prices, I am go…" at bounding box center [718, 298] width 223 height 114
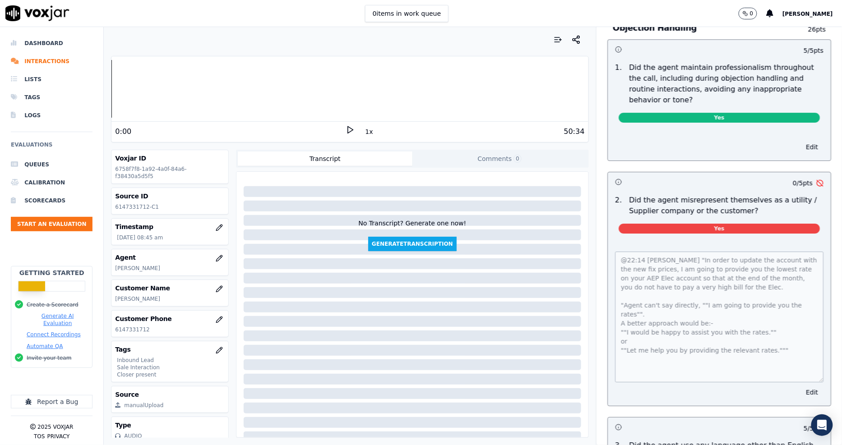
click at [124, 326] on p "6147331712" at bounding box center [170, 329] width 110 height 7
copy p "6147331712"
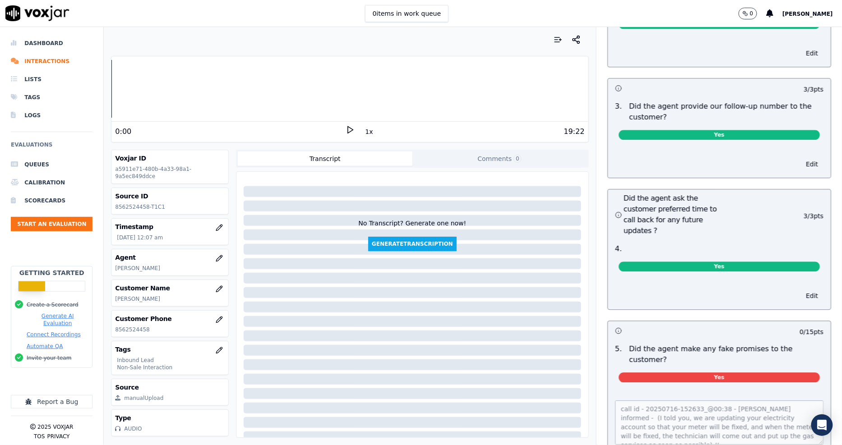
scroll to position [2204, 0]
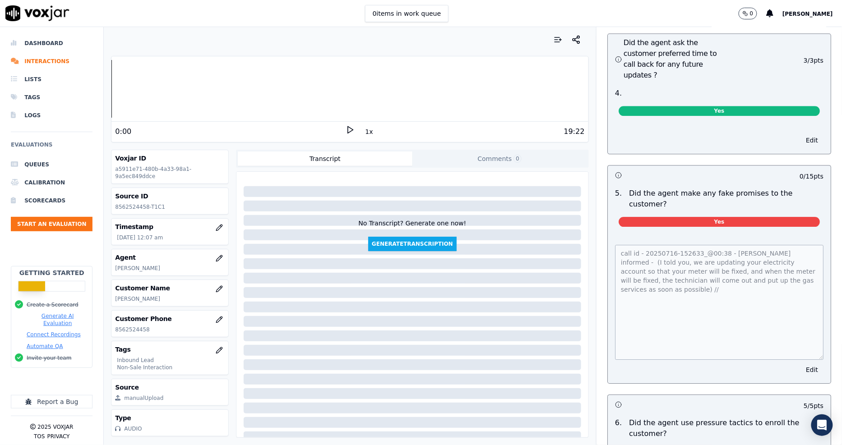
click at [132, 330] on p "8562524458" at bounding box center [170, 329] width 110 height 7
copy p "8562524458"
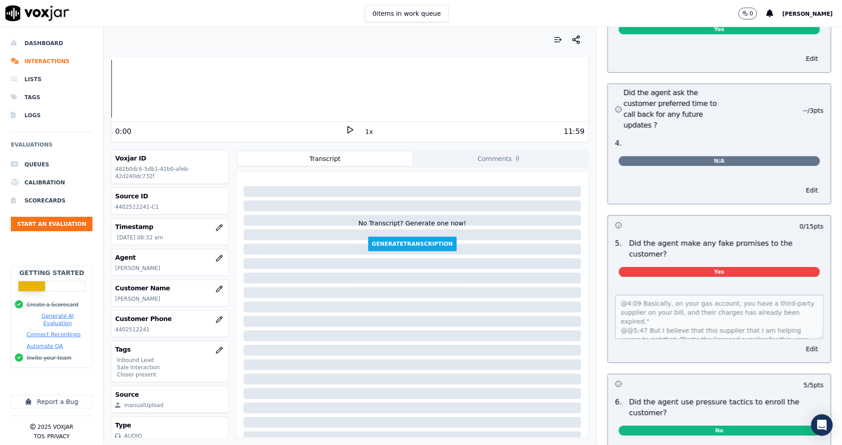
scroll to position [2204, 0]
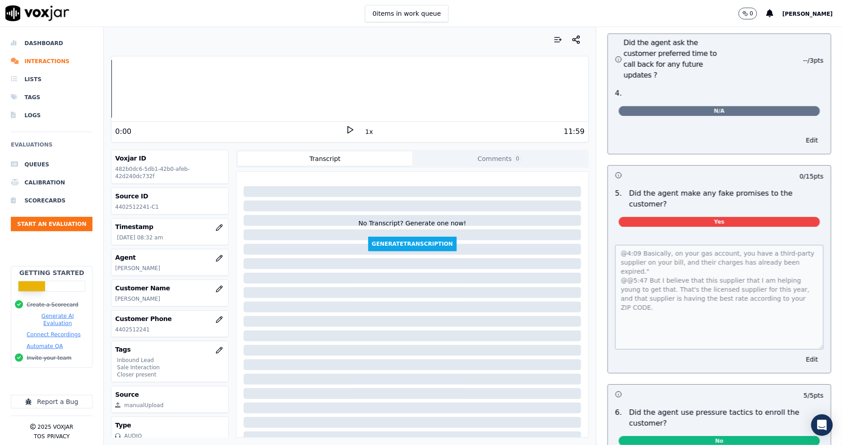
click at [133, 328] on p "4402512241" at bounding box center [170, 329] width 110 height 7
copy p "4402512241"
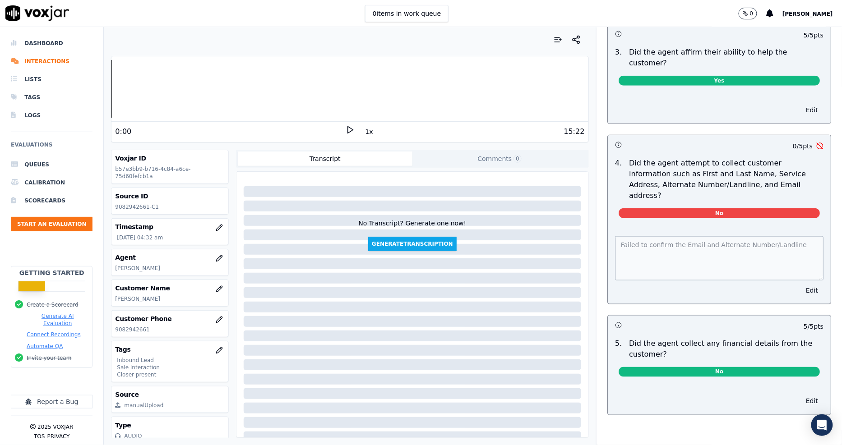
scroll to position [300, 0]
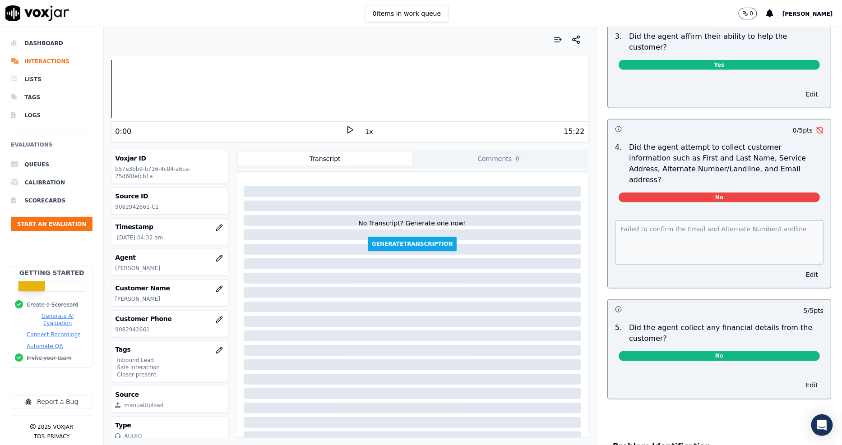
click at [348, 131] on icon at bounding box center [349, 129] width 9 height 9
click at [364, 132] on button "1x" at bounding box center [368, 131] width 11 height 13
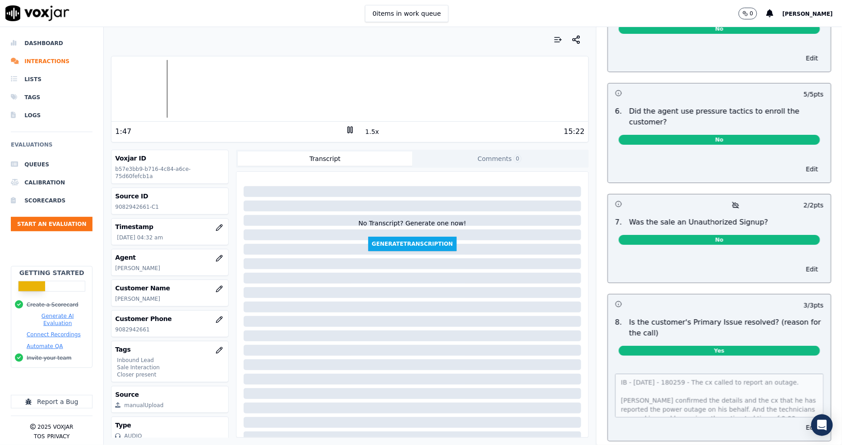
scroll to position [2455, 0]
click at [802, 430] on div "Your browser does not support the audio element. 1:48 1.5x 15:22 Voxjar ID b57e…" at bounding box center [473, 236] width 738 height 418
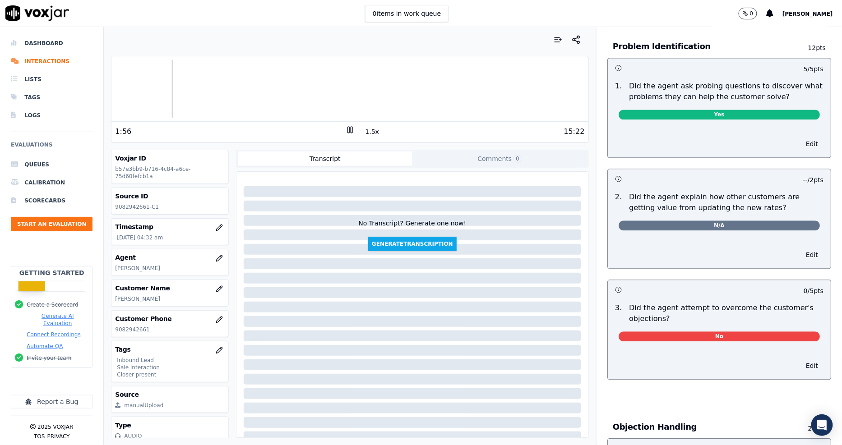
scroll to position [651, 0]
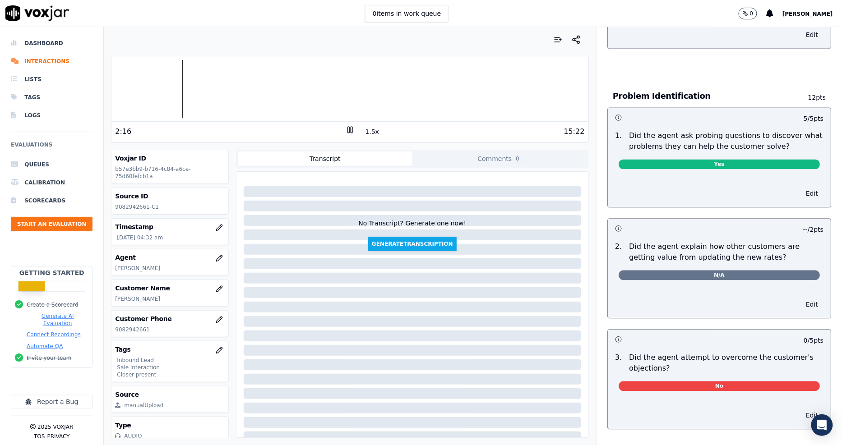
click at [350, 128] on rect at bounding box center [350, 130] width 1 height 6
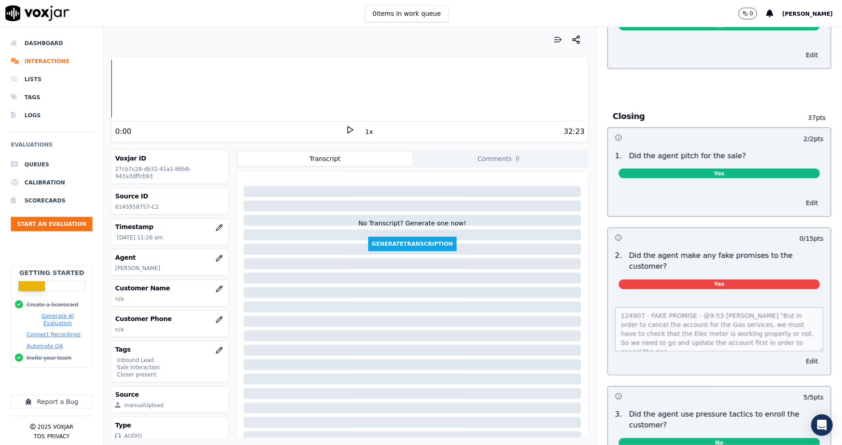
scroll to position [1753, 0]
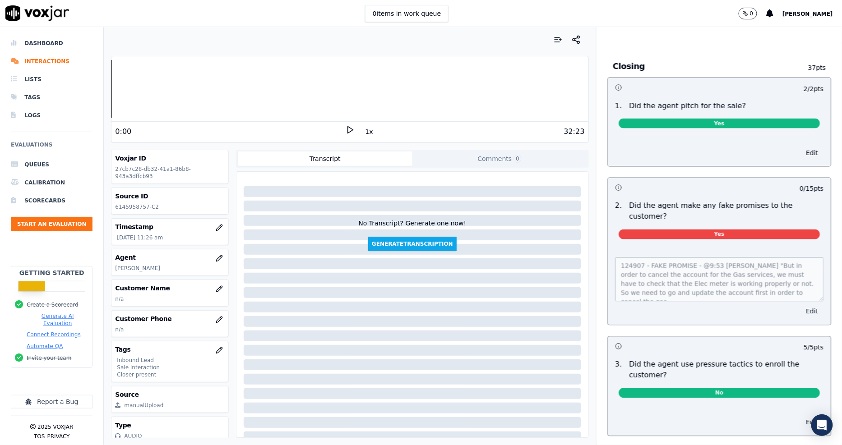
click at [790, 296] on div "124907 - FAKE PROMISE - @9:53 [PERSON_NAME] "But in order to cancel the account…" at bounding box center [718, 286] width 223 height 78
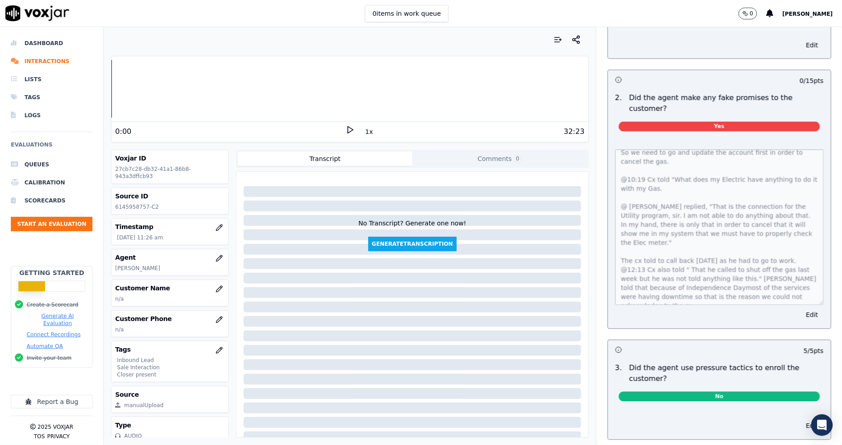
scroll to position [1753, 0]
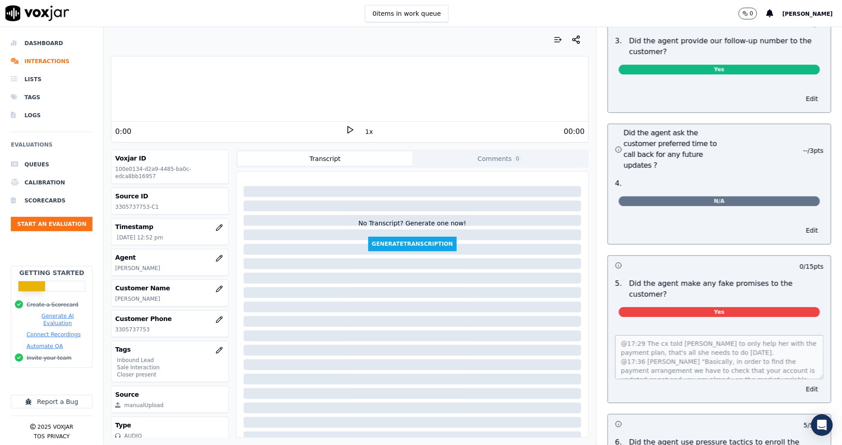
scroll to position [2204, 0]
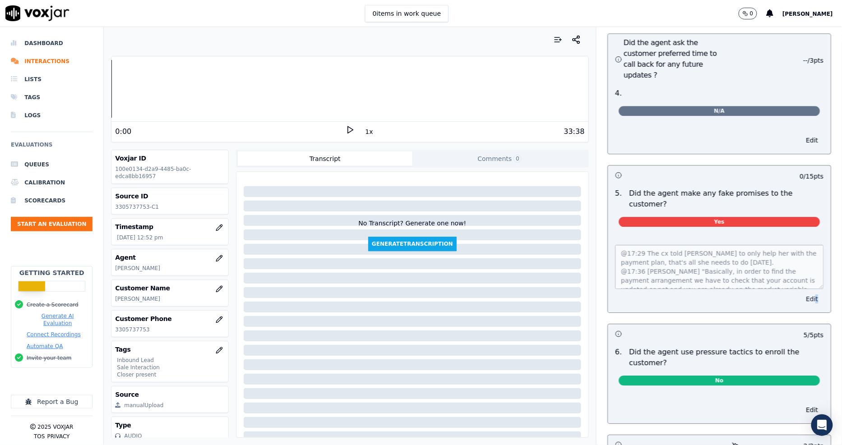
click at [792, 252] on div "@17:29 The cx told [PERSON_NAME] to only help her with the payment plan, that's…" at bounding box center [718, 273] width 223 height 78
click at [789, 263] on div "@17:29 The cx told Richard to only help her with the payment plan, that's all s…" at bounding box center [718, 273] width 223 height 78
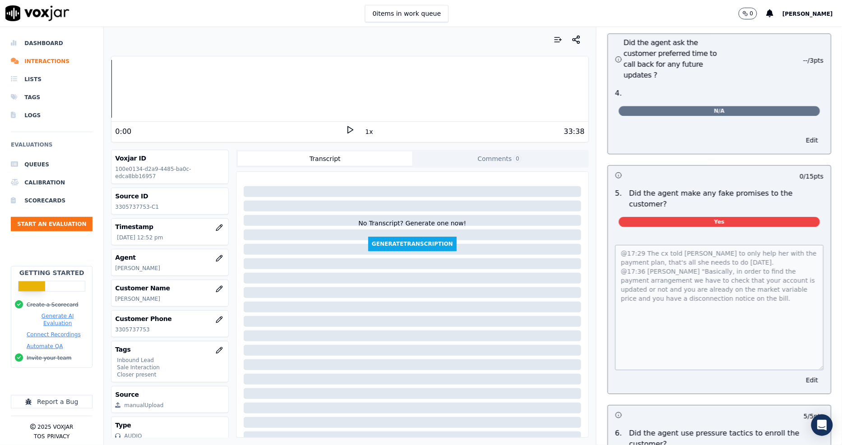
click at [800, 241] on div "@17:29 The cx told Richard to only help her with the payment plan, that's all s…" at bounding box center [719, 305] width 208 height 129
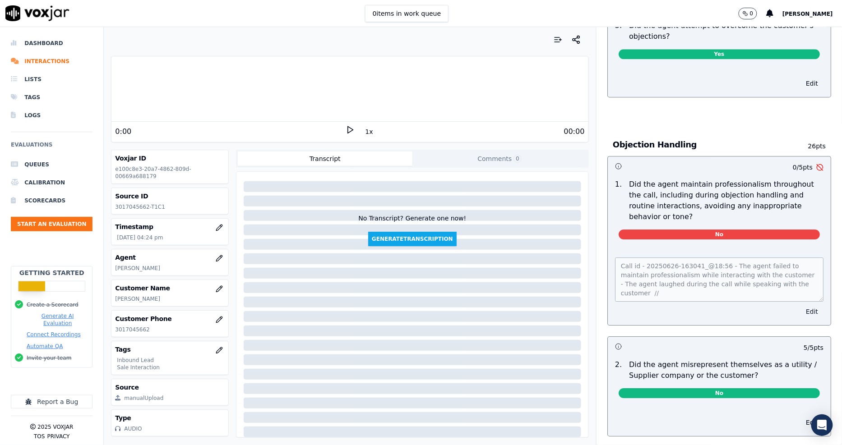
scroll to position [952, 0]
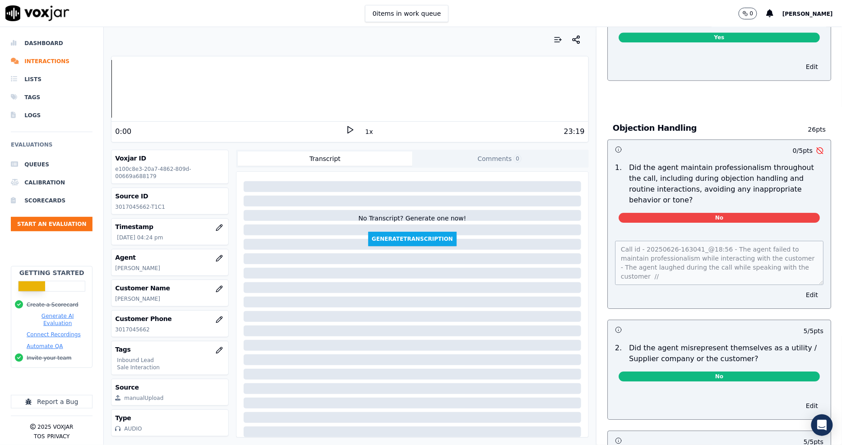
click at [132, 330] on p "3017045662" at bounding box center [170, 329] width 110 height 7
copy p "3017045662"
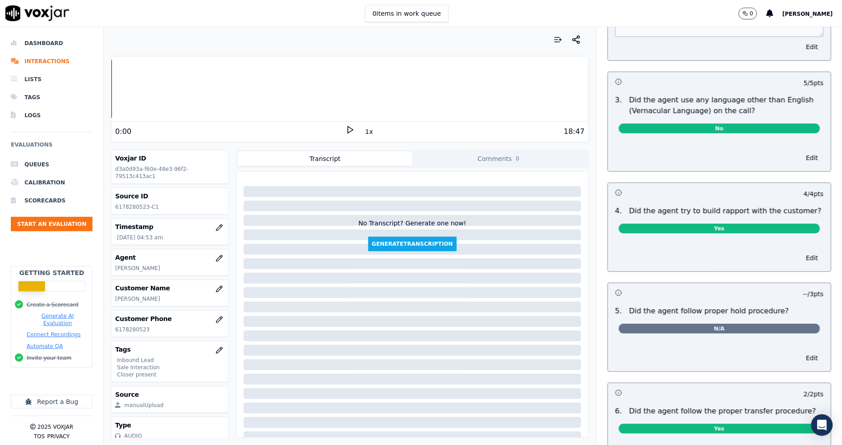
scroll to position [1453, 0]
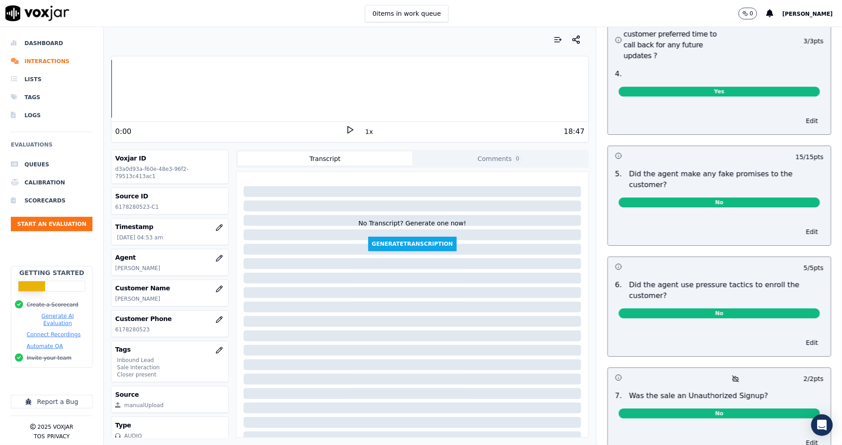
scroll to position [2446, 0]
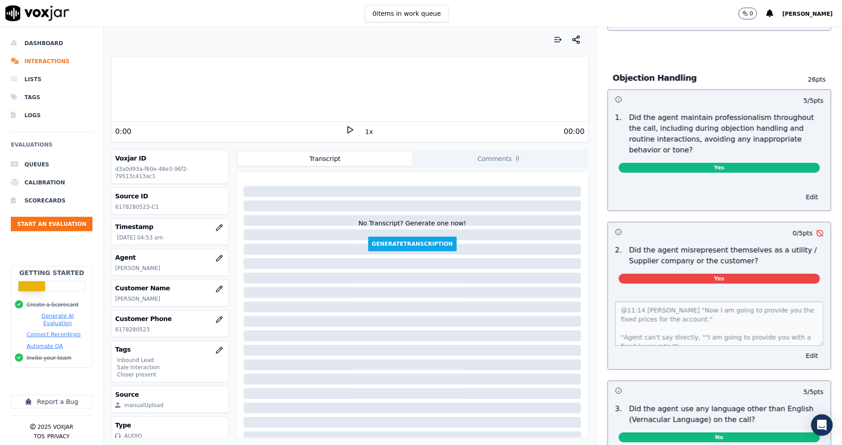
scroll to position [1052, 0]
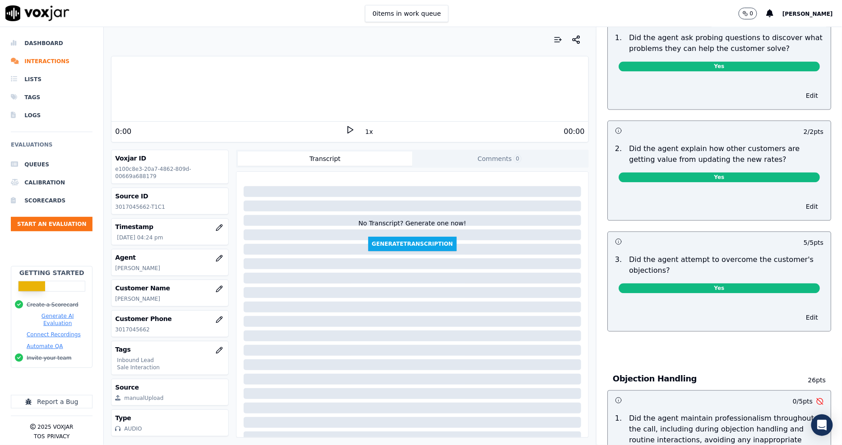
scroll to position [1002, 0]
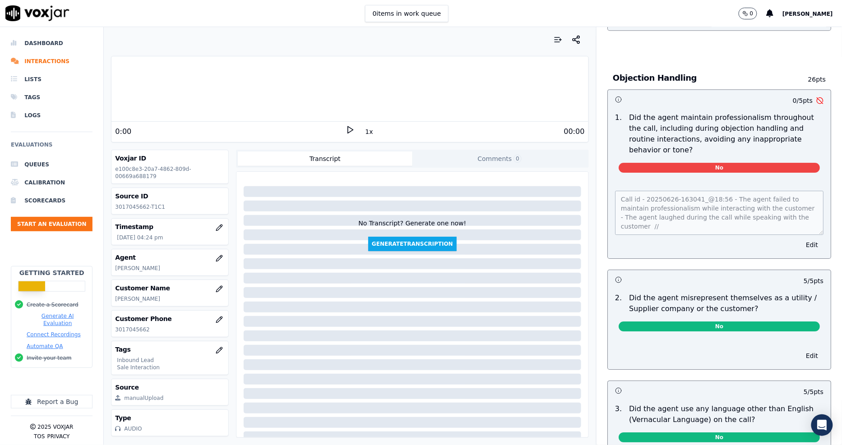
click at [799, 205] on div "Call id - 20250626-163041_@18:56 - The agent failed to maintain professionalism…" at bounding box center [718, 219] width 223 height 78
click at [788, 227] on div "0 / 5 pts 1 . Did the agent maintain professionalism throughout the call, inclu…" at bounding box center [719, 174] width 224 height 170
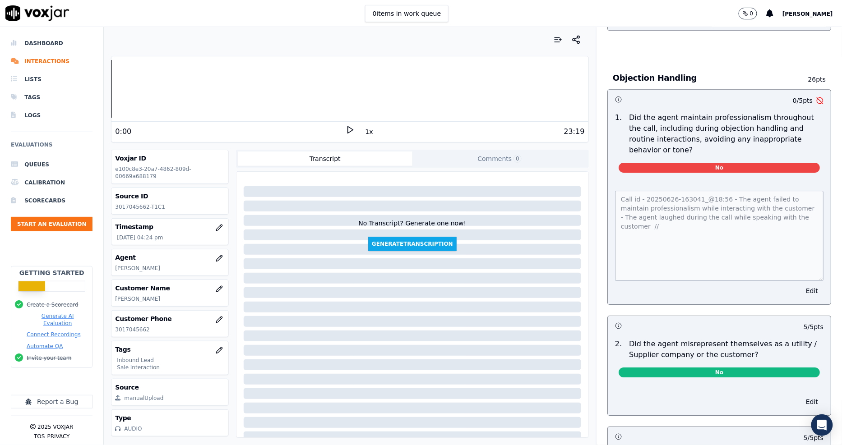
click at [803, 246] on div "Call id - 20250626-163041_@18:56 - The agent failed to maintain professionalism…" at bounding box center [718, 242] width 223 height 124
click at [607, 180] on div "Call id - 20250626-163041_@18:56 - The agent failed to maintain professionalism…" at bounding box center [718, 242] width 223 height 125
click at [133, 331] on p "3017045662" at bounding box center [170, 329] width 110 height 7
copy p "3017045662"
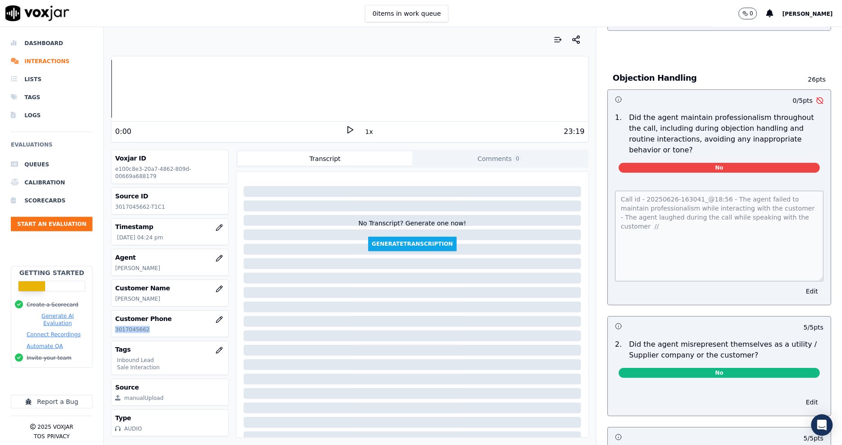
click at [158, 332] on p "3017045662" at bounding box center [170, 329] width 110 height 7
drag, startPoint x: 159, startPoint y: 299, endPoint x: 113, endPoint y: 294, distance: 46.3
click at [113, 294] on div "Customer Name ALAETA S MYERS" at bounding box center [169, 293] width 117 height 26
copy p "ALAETA S MYERS"
click at [137, 327] on p "3017045662" at bounding box center [170, 329] width 110 height 7
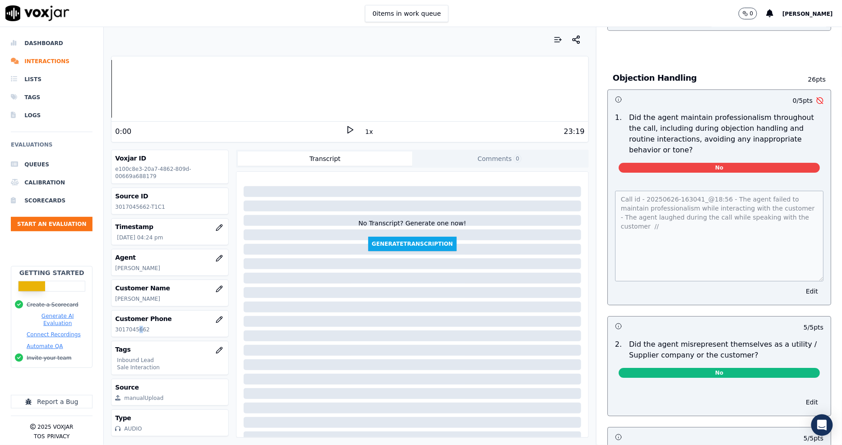
click at [137, 327] on p "3017045662" at bounding box center [170, 329] width 110 height 7
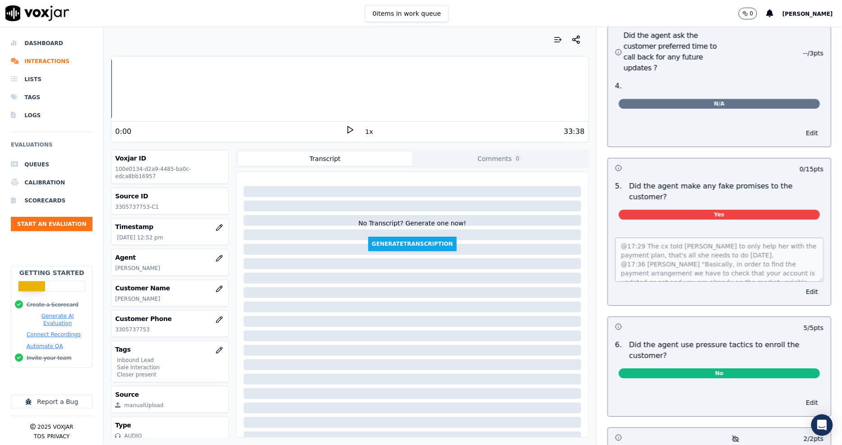
scroll to position [2204, 0]
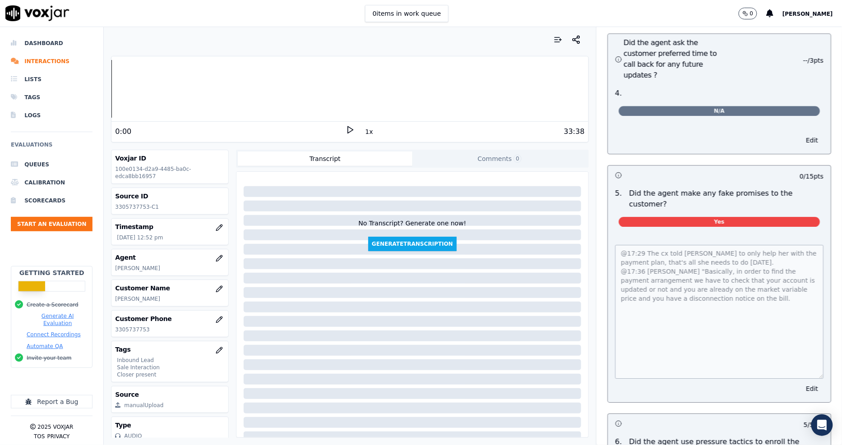
click at [129, 330] on p "3305737753" at bounding box center [170, 329] width 110 height 7
copy p "3305737753"
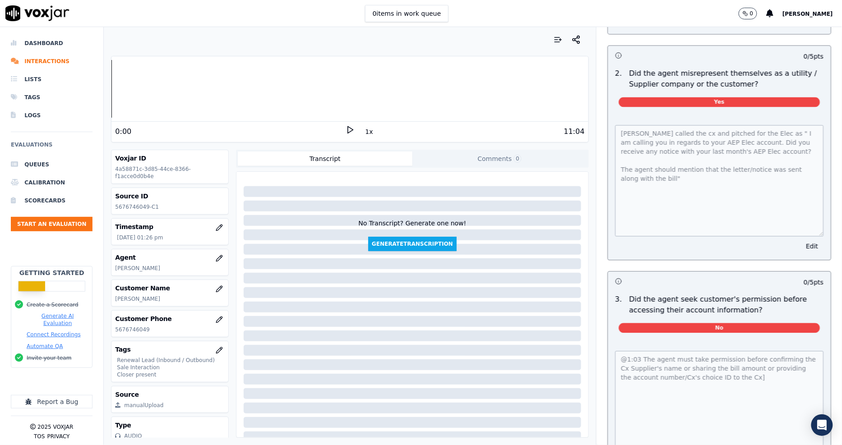
scroll to position [624, 0]
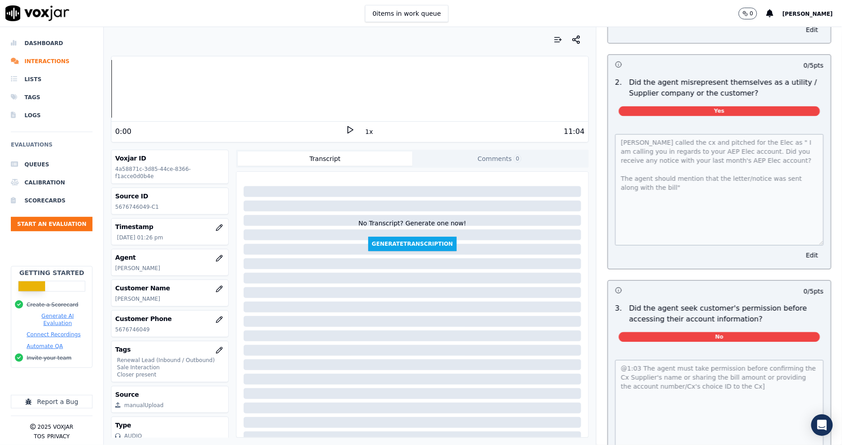
click at [615, 133] on div "[PERSON_NAME] called the cx and pitched for the Elec as " I am calling you in r…" at bounding box center [719, 188] width 208 height 115
click at [124, 326] on p "5676746049" at bounding box center [170, 329] width 110 height 7
copy div "5676746049"
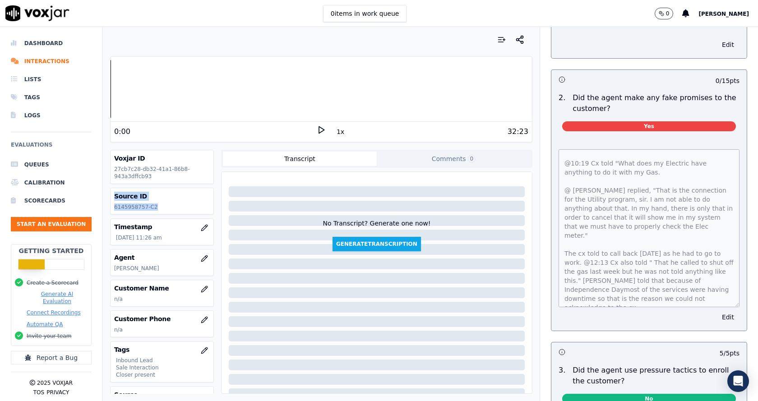
copy div "Source ID 6145958757-C2"
drag, startPoint x: 163, startPoint y: 208, endPoint x: 114, endPoint y: 195, distance: 51.2
click at [114, 195] on div "Source ID 6145958757-C2" at bounding box center [161, 201] width 103 height 26
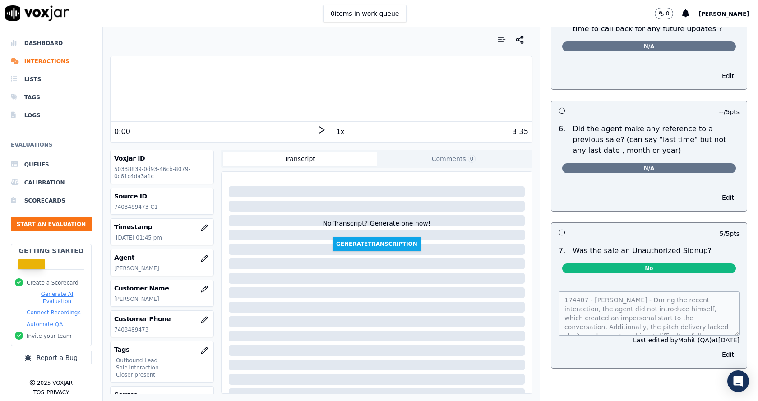
scroll to position [81, 0]
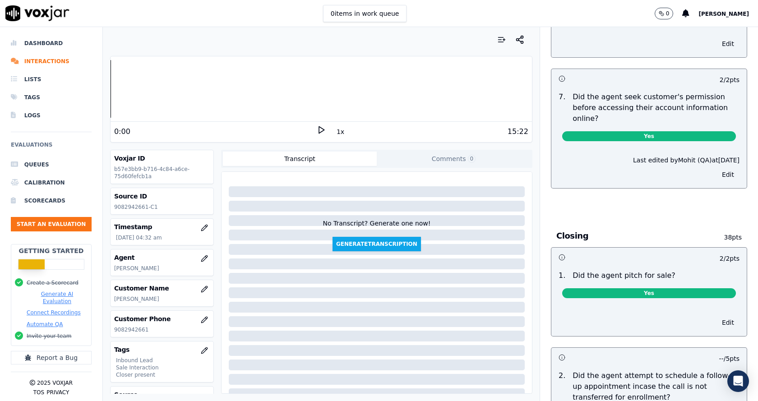
scroll to position [1554, 0]
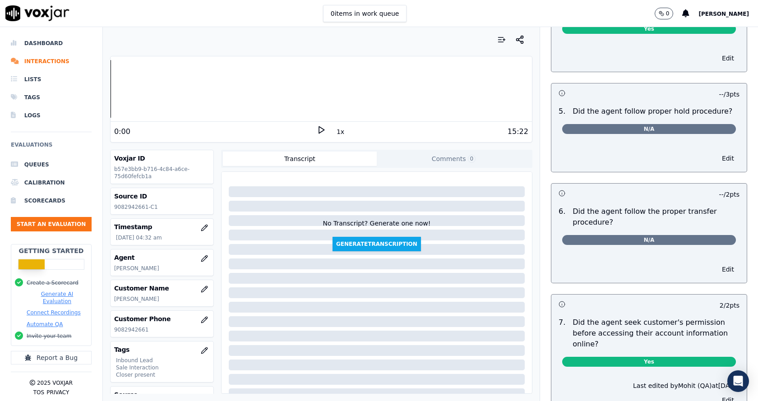
click at [326, 133] on div "15:22" at bounding box center [427, 131] width 202 height 11
click at [320, 131] on icon at bounding box center [321, 129] width 9 height 9
click at [335, 132] on button "1x" at bounding box center [340, 131] width 11 height 13
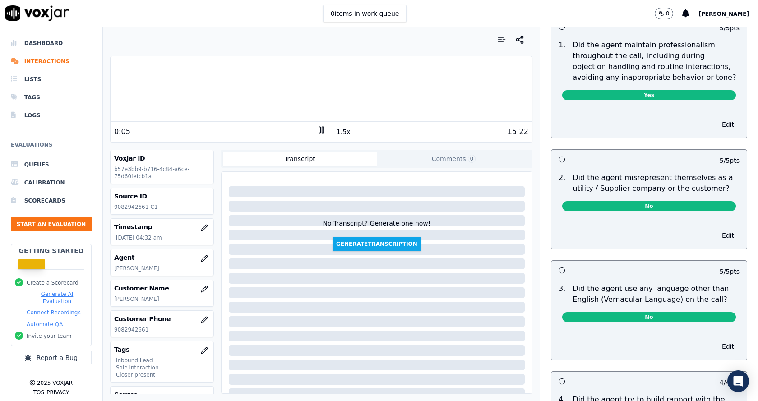
scroll to position [1058, 0]
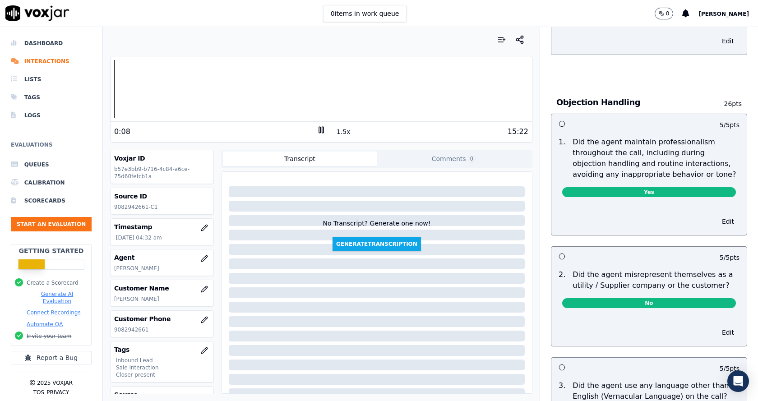
click at [319, 132] on rect at bounding box center [319, 130] width 1 height 6
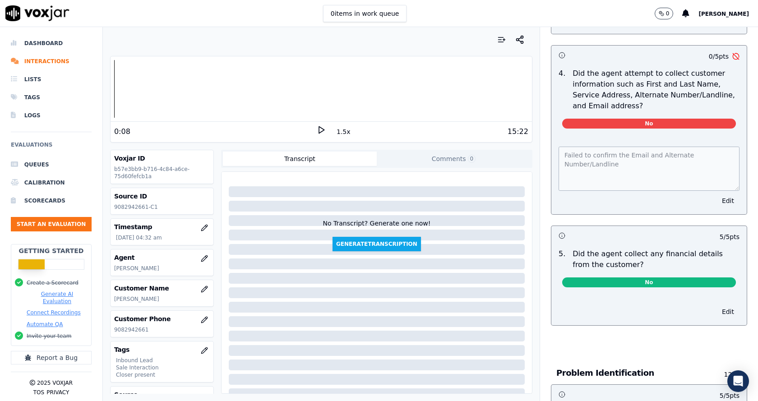
scroll to position [382, 0]
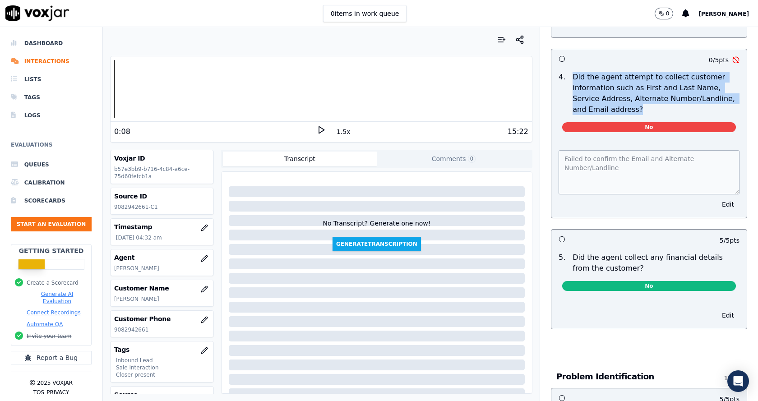
drag, startPoint x: 562, startPoint y: 74, endPoint x: 608, endPoint y: 115, distance: 60.7
click at [608, 115] on p "Did the agent attempt to collect customer information such as First and Last Na…" at bounding box center [655, 93] width 167 height 43
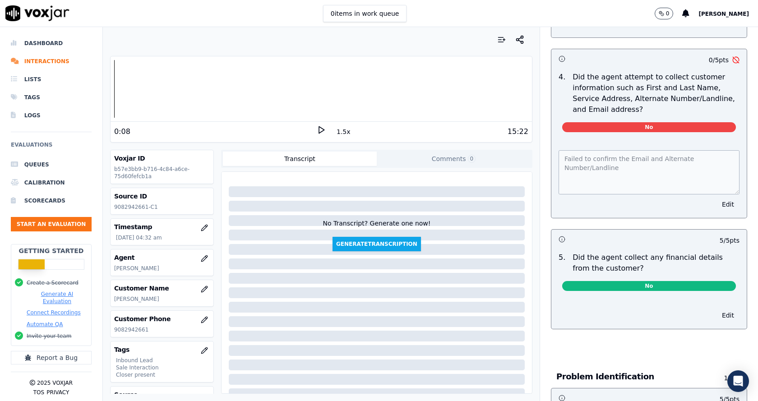
click at [124, 335] on div "Customer Phone 9082942661" at bounding box center [161, 324] width 103 height 26
copy div "9082942661"
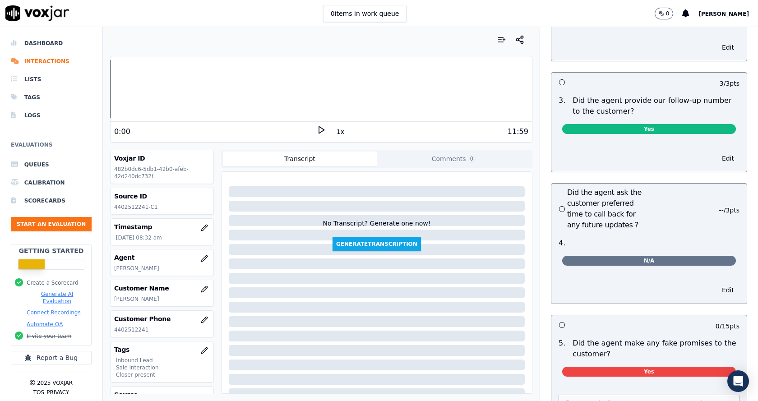
scroll to position [2300, 0]
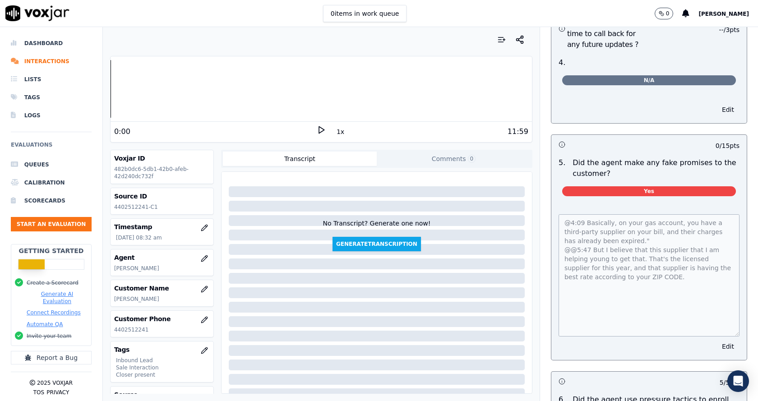
click at [727, 315] on div "Closing 38 pts 2 / 2 pts 1 . Did the agent pitch for sale? Yes Edit -- / 5 pts …" at bounding box center [648, 194] width 211 height 1108
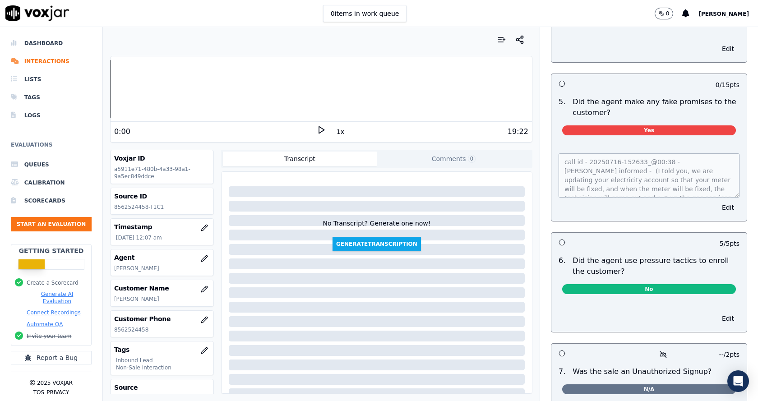
scroll to position [2345, 0]
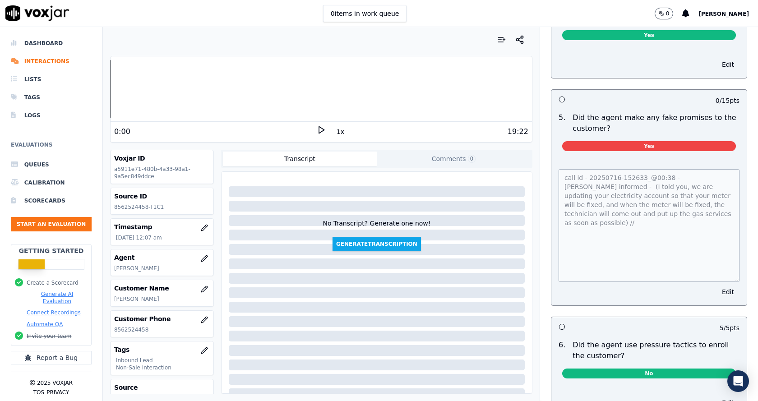
click at [722, 279] on div "call id - 20250716-152633_@00:38 - [PERSON_NAME] informed - (I told you, we are…" at bounding box center [648, 231] width 195 height 147
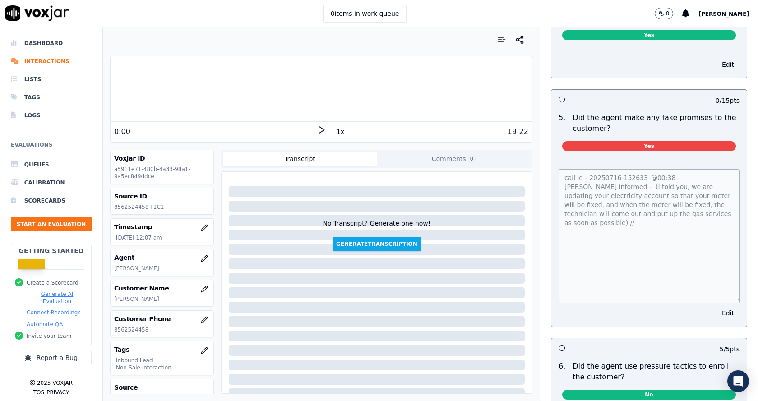
click at [128, 294] on div "Customer Name [PERSON_NAME]" at bounding box center [161, 293] width 103 height 26
click at [135, 332] on p "8562524458" at bounding box center [162, 329] width 96 height 7
copy p "8562524458"
